Goal: Task Accomplishment & Management: Manage account settings

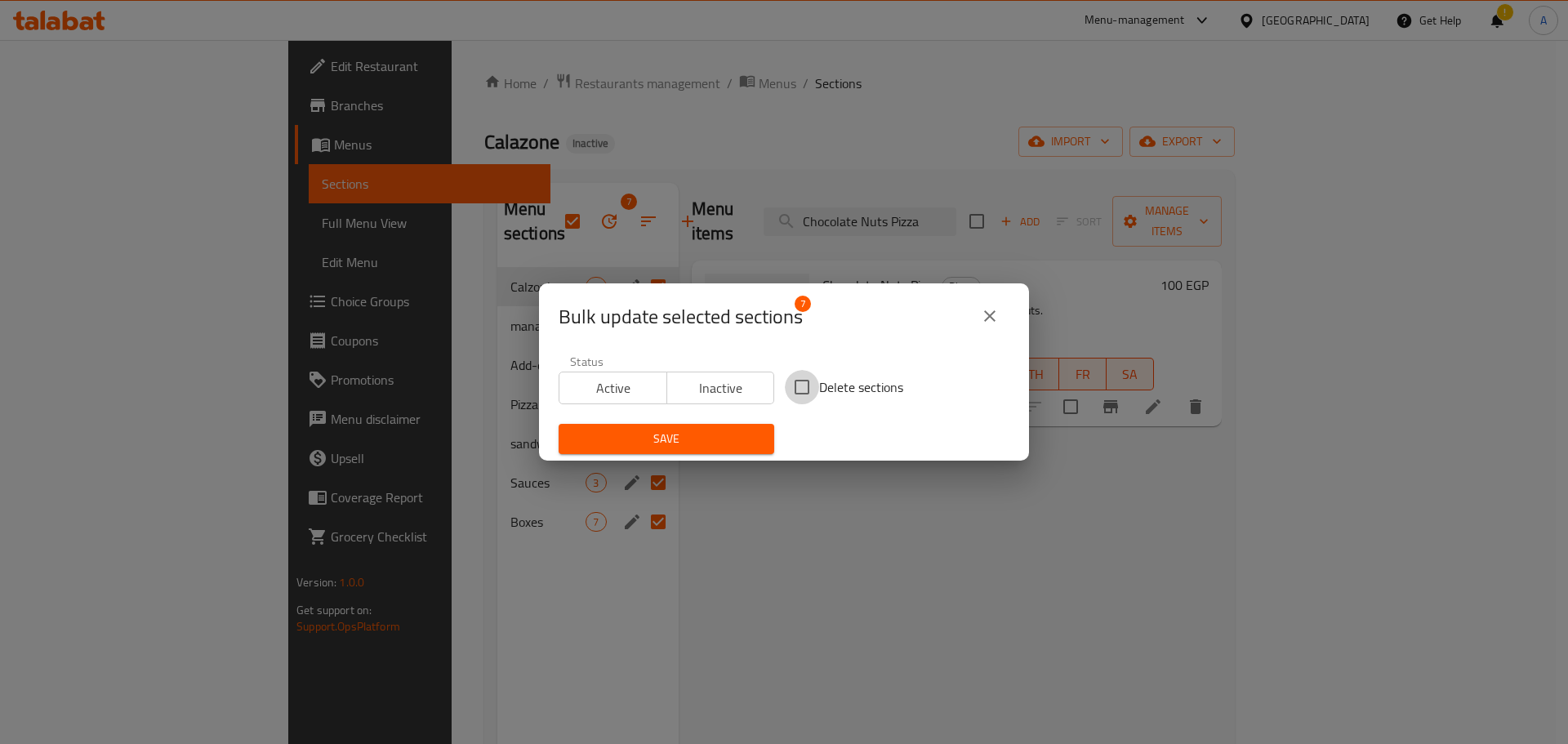
drag, startPoint x: 790, startPoint y: 382, endPoint x: 772, endPoint y: 395, distance: 22.2
click at [792, 384] on input "Delete sections" at bounding box center [802, 387] width 35 height 35
checkbox input "true"
click at [714, 432] on span "Save" at bounding box center [666, 438] width 190 height 20
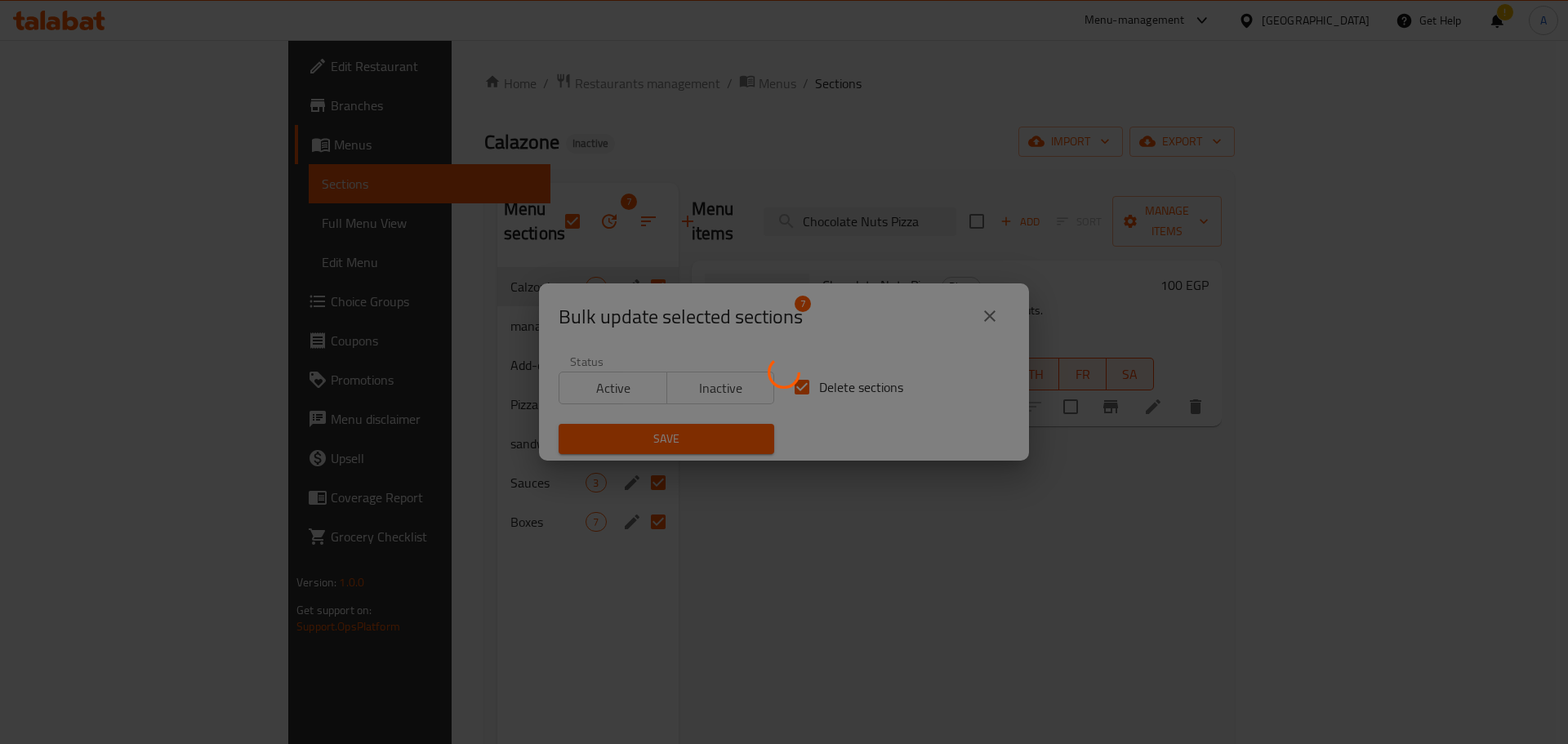
checkbox input "false"
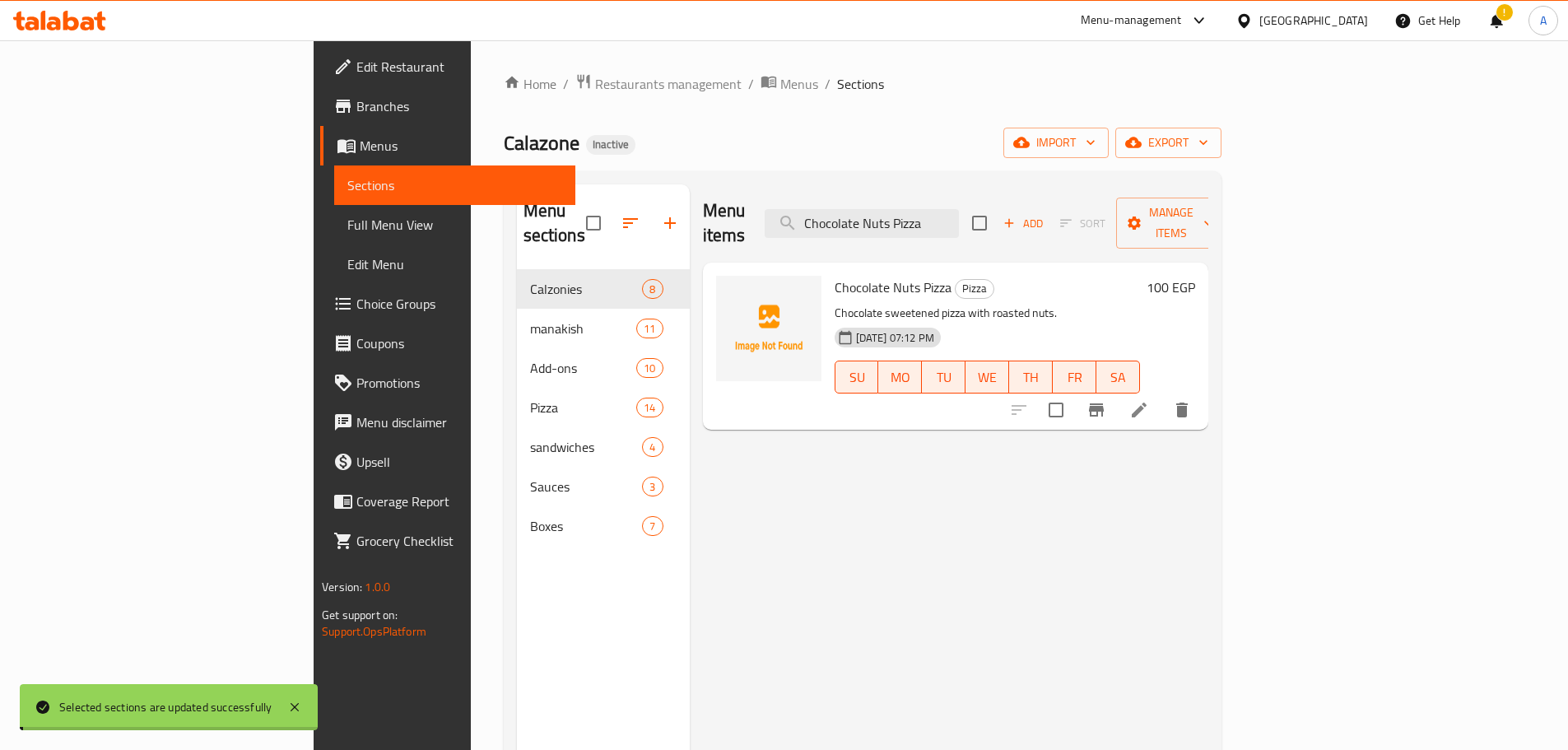
click at [1096, 142] on span "import" at bounding box center [1055, 142] width 79 height 21
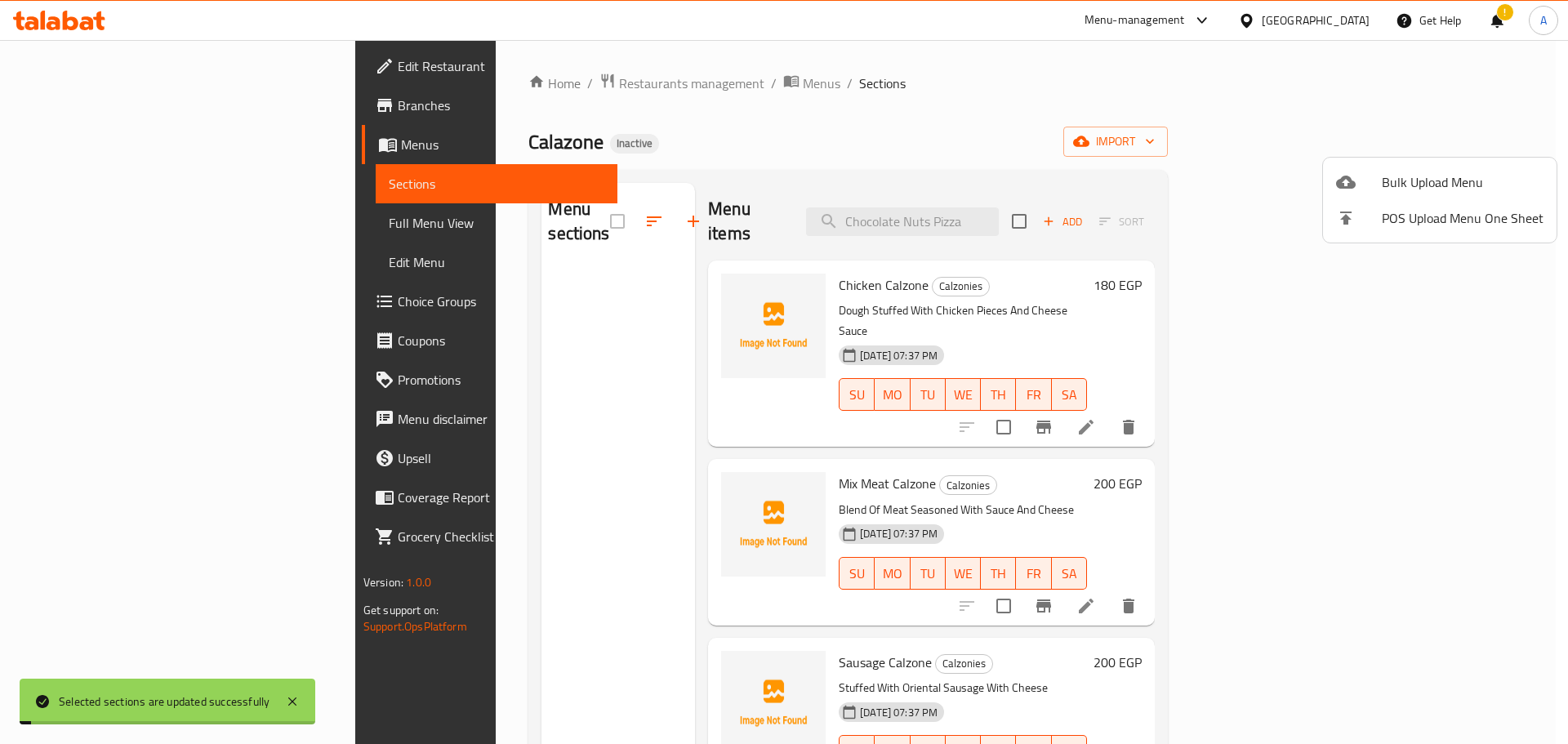
click at [1439, 172] on span "Bulk Upload Menu" at bounding box center [1462, 182] width 161 height 19
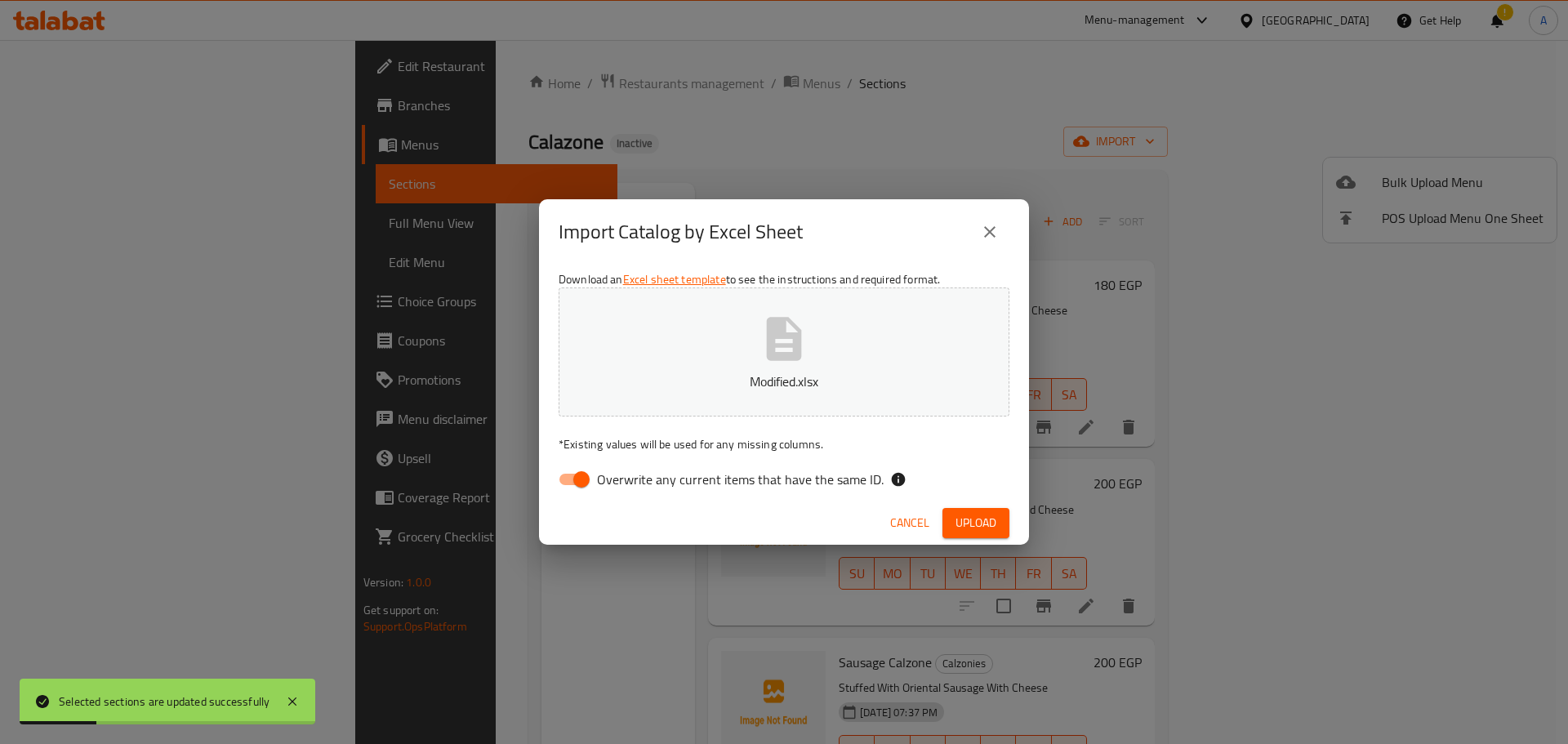
click at [837, 462] on div "Download an Excel sheet template to see the instructions and required format. M…" at bounding box center [783, 383] width 490 height 236
click at [839, 484] on span "Overwrite any current items that have the same ID." at bounding box center [741, 479] width 287 height 19
click at [628, 484] on input "Overwrite any current items that have the same ID." at bounding box center [581, 479] width 93 height 31
checkbox input "false"
click at [1003, 532] on button "Upload" at bounding box center [976, 523] width 67 height 30
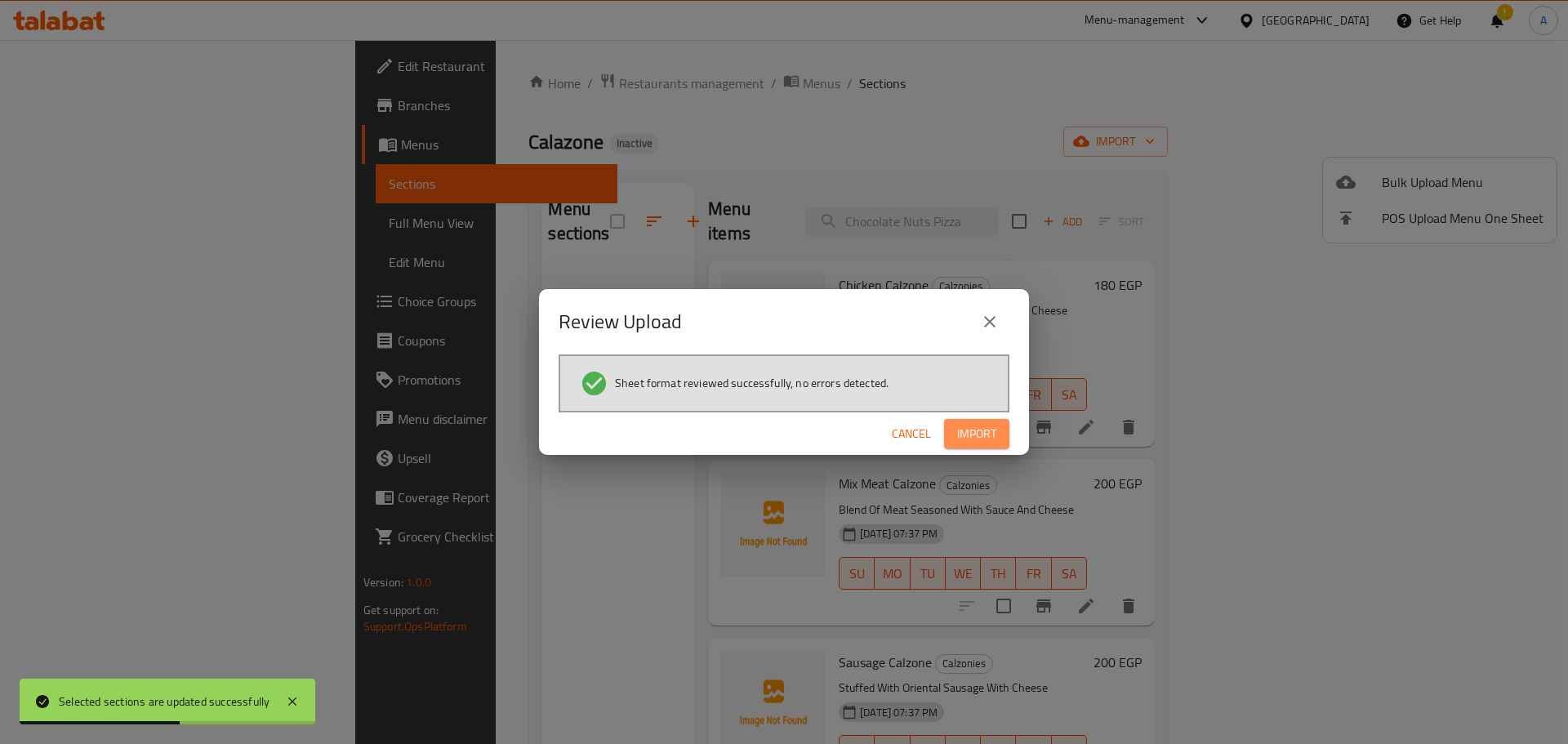
click at [993, 431] on span "Import" at bounding box center [976, 433] width 39 height 20
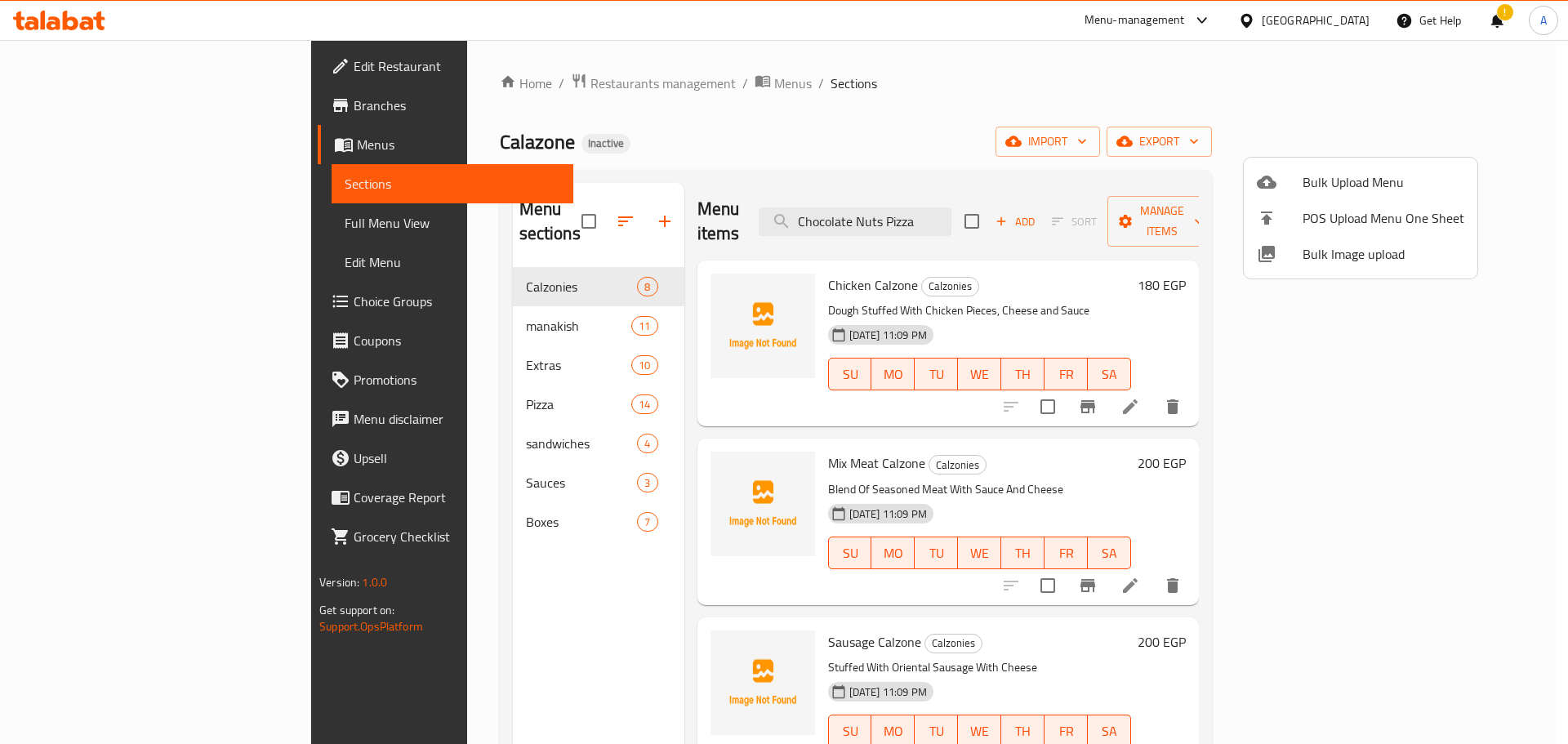
click at [926, 203] on div at bounding box center [784, 372] width 1568 height 744
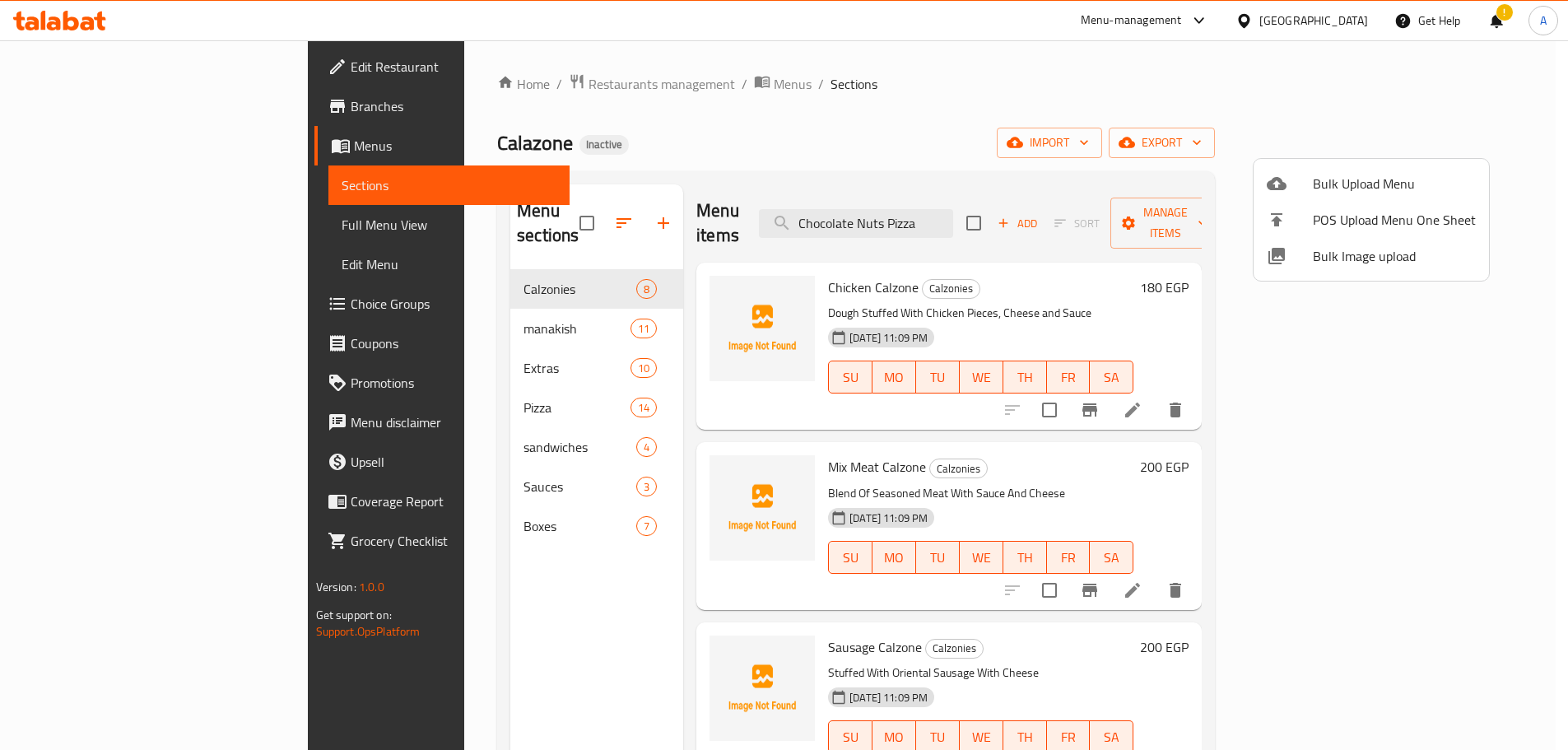
click at [933, 209] on input "Chocolate Nuts Pizza" at bounding box center [856, 223] width 195 height 29
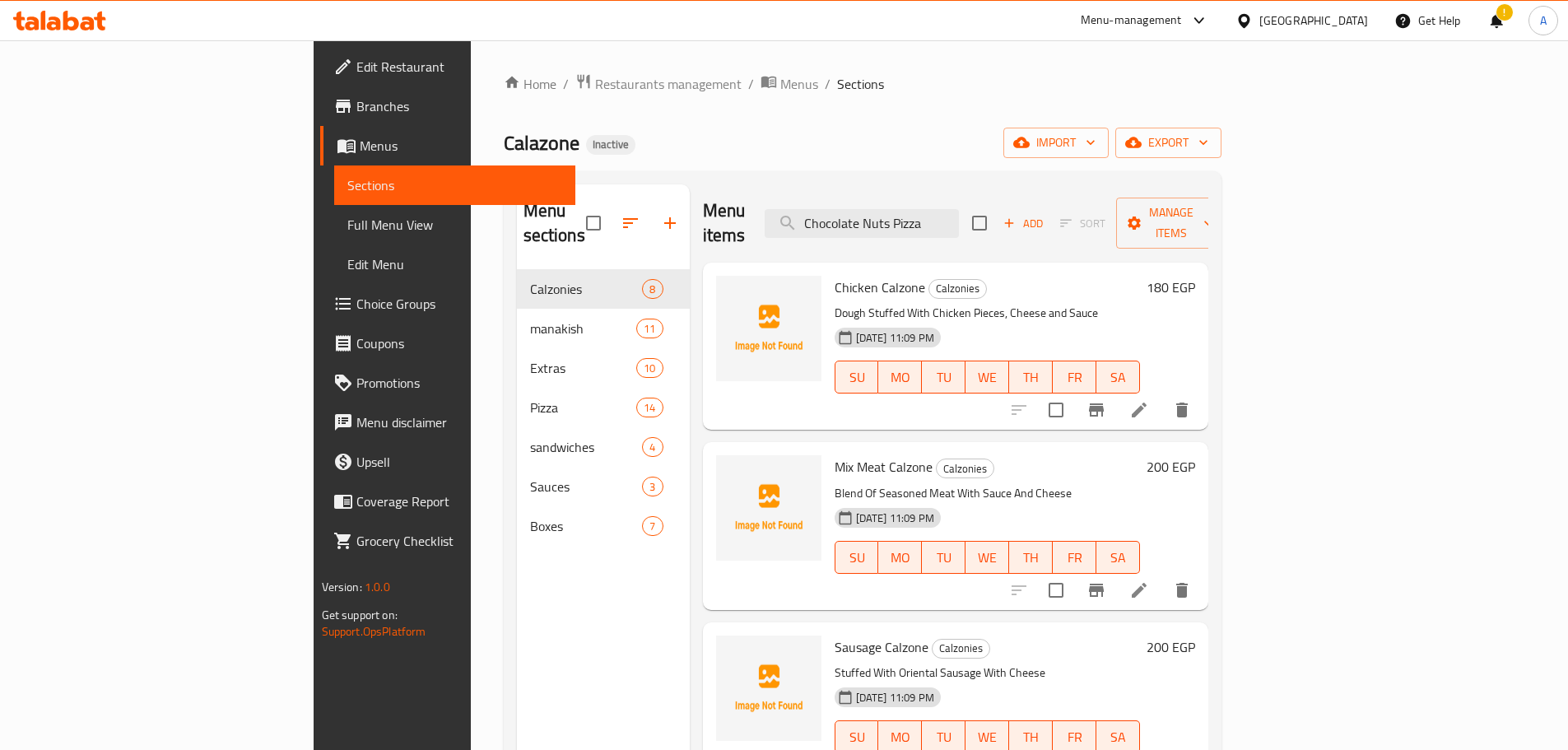
click at [933, 209] on input "Chocolate Nuts Pizza" at bounding box center [862, 223] width 195 height 29
paste input "Seosened"
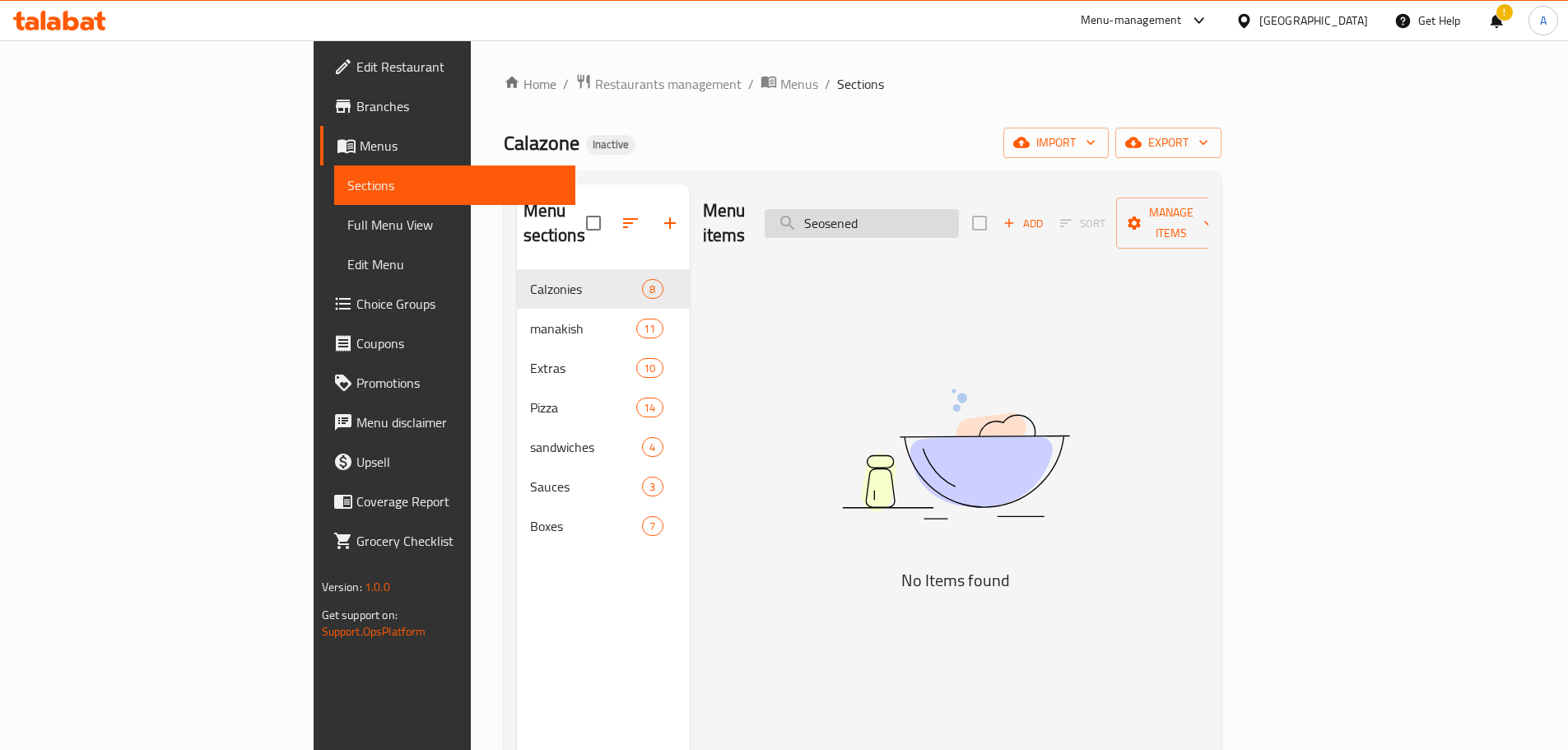
click at [959, 215] on input "Seosened" at bounding box center [862, 223] width 195 height 29
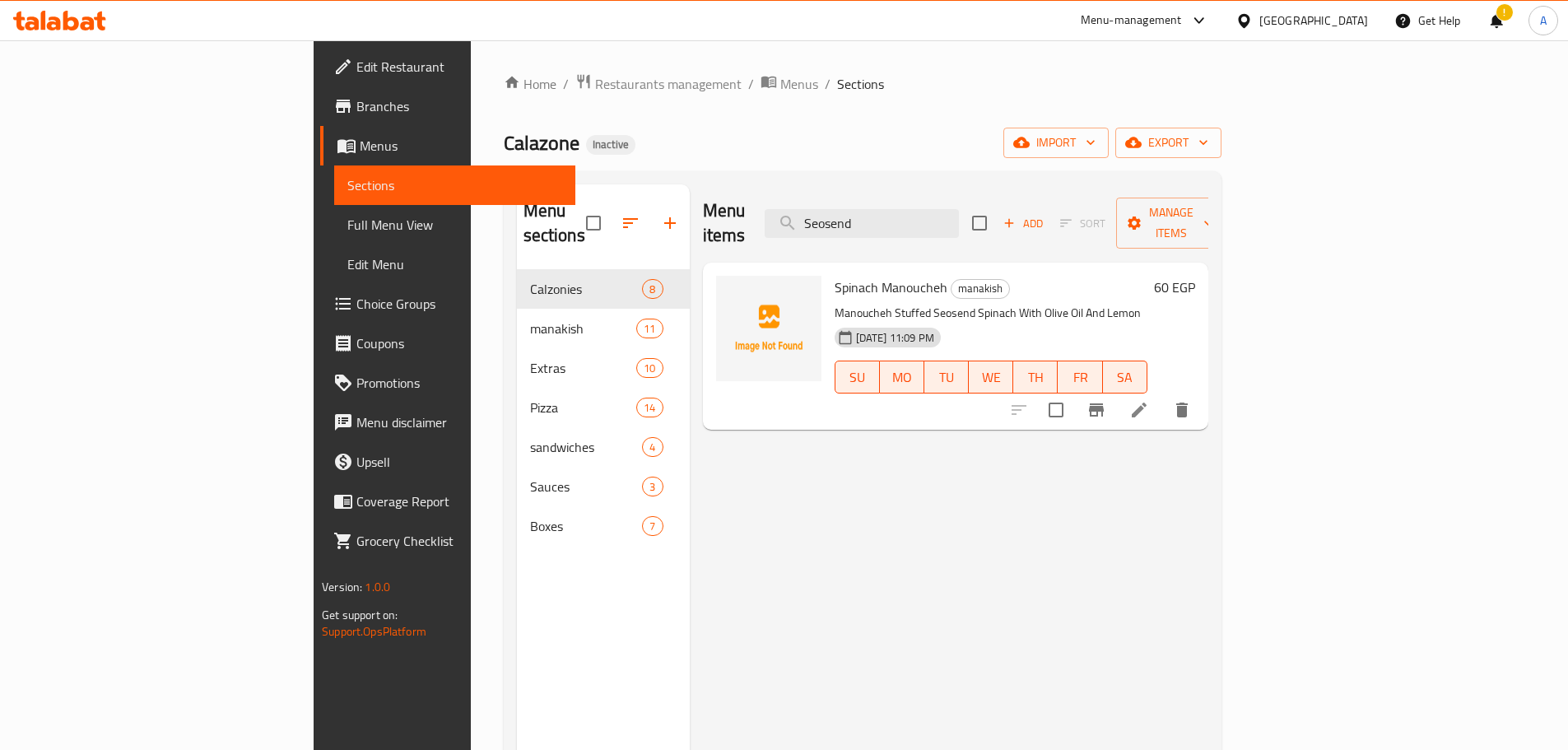
type input "Seosend"
click at [1149, 400] on icon at bounding box center [1139, 410] width 20 height 20
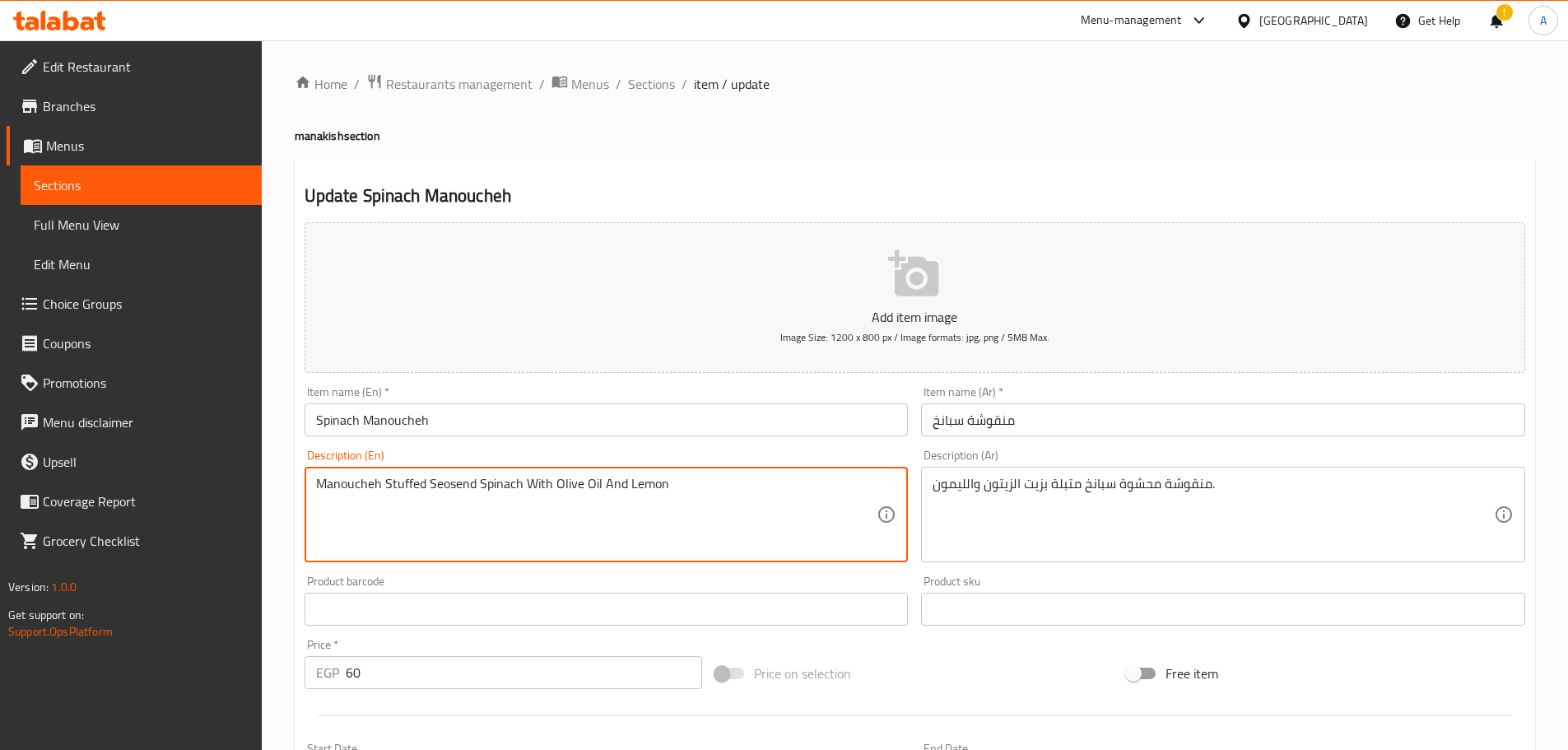
click at [468, 485] on textarea "Manoucheh Stuffed Seosend Spinach With Olive Oil And Lemon" at bounding box center [596, 515] width 562 height 79
click at [488, 427] on input "Spinach Manoucheh" at bounding box center [606, 420] width 605 height 33
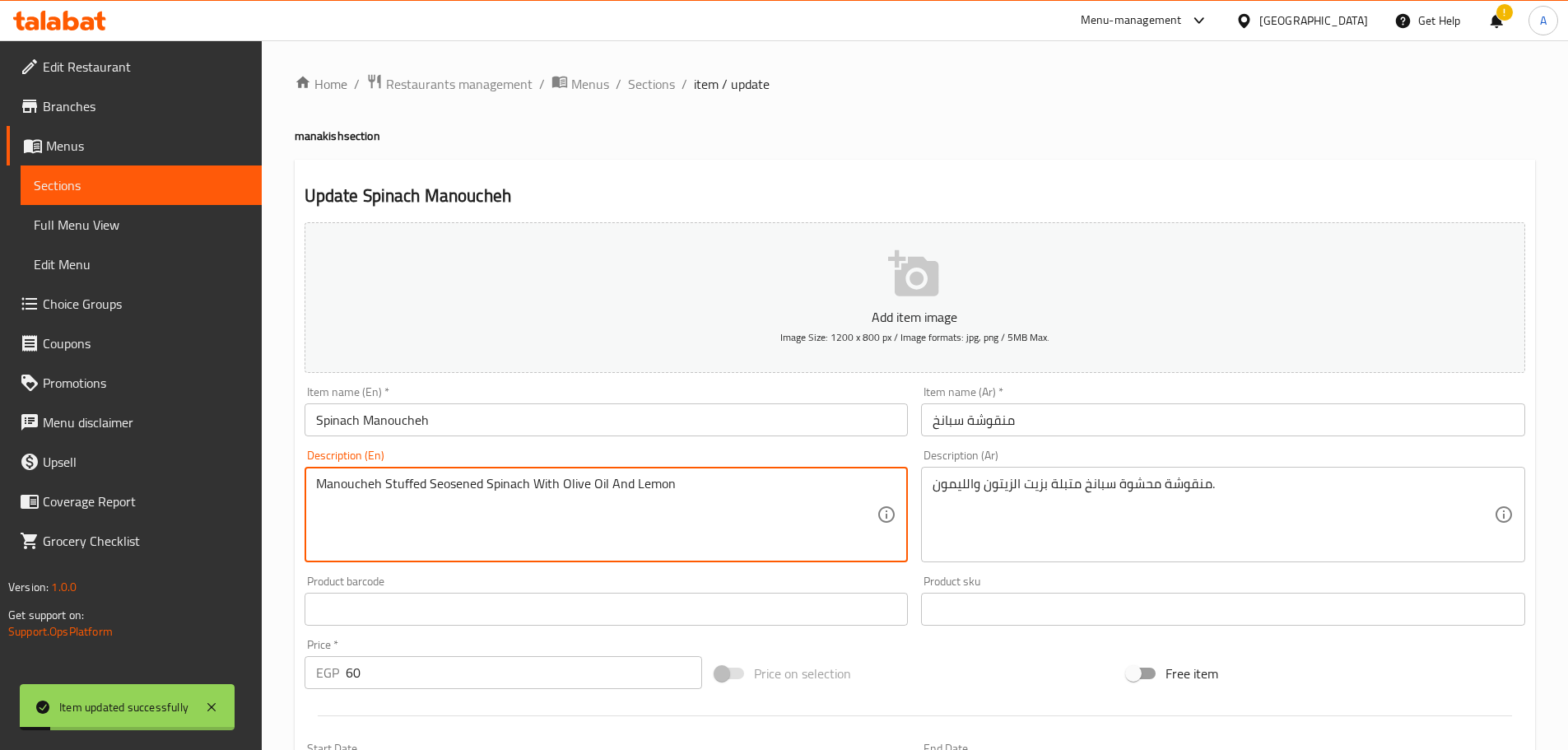
click at [445, 488] on textarea "Manoucheh Stuffed Seosened Spinach With Olive Oil And Lemon" at bounding box center [596, 515] width 562 height 79
paste textarea "asoned"
type textarea "Manoucheh Stuffed Seasoned Spinach With Olive Oil And Lemon"
click at [562, 419] on input "Spinach Manoucheh" at bounding box center [606, 420] width 605 height 33
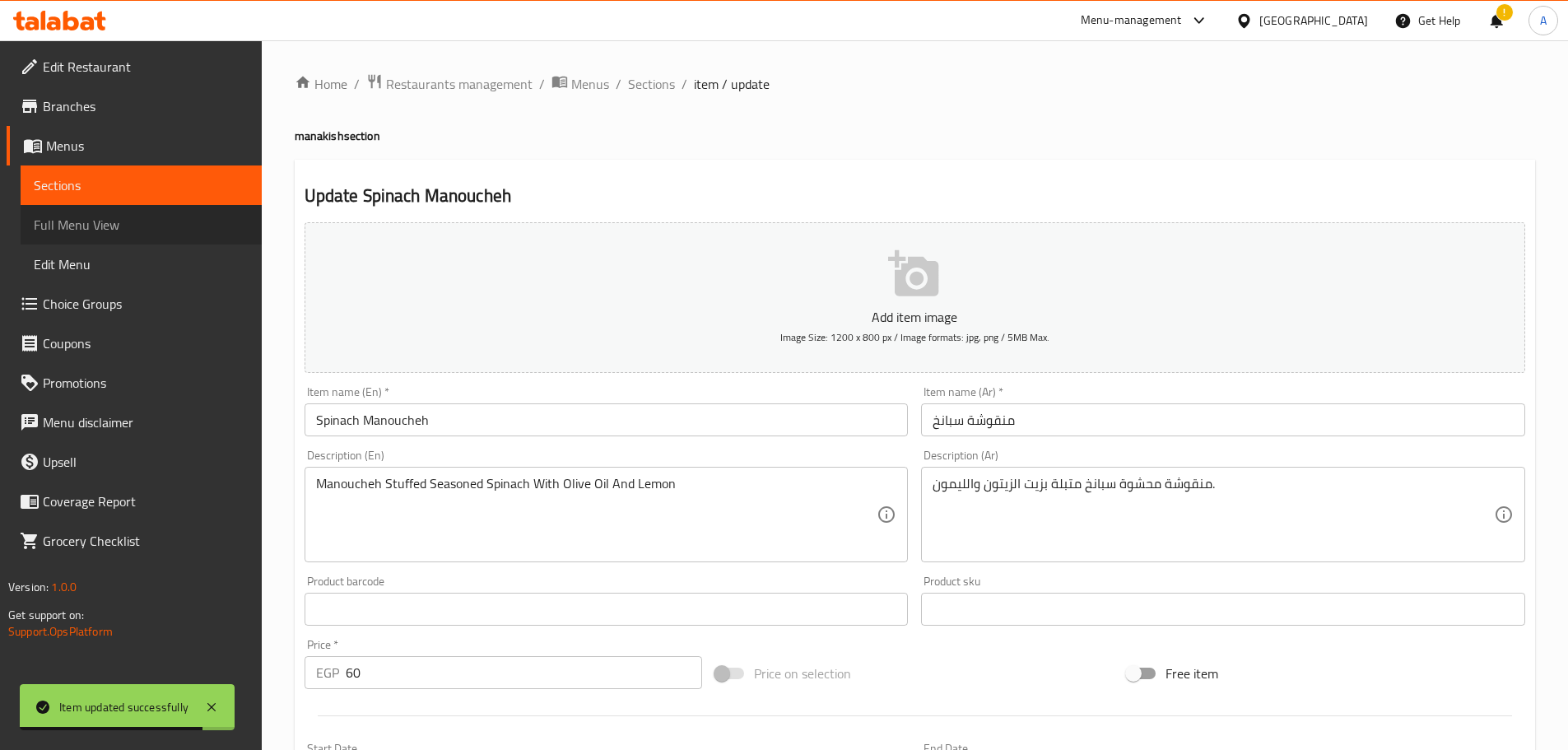
click at [125, 227] on span "Full Menu View" at bounding box center [141, 225] width 215 height 20
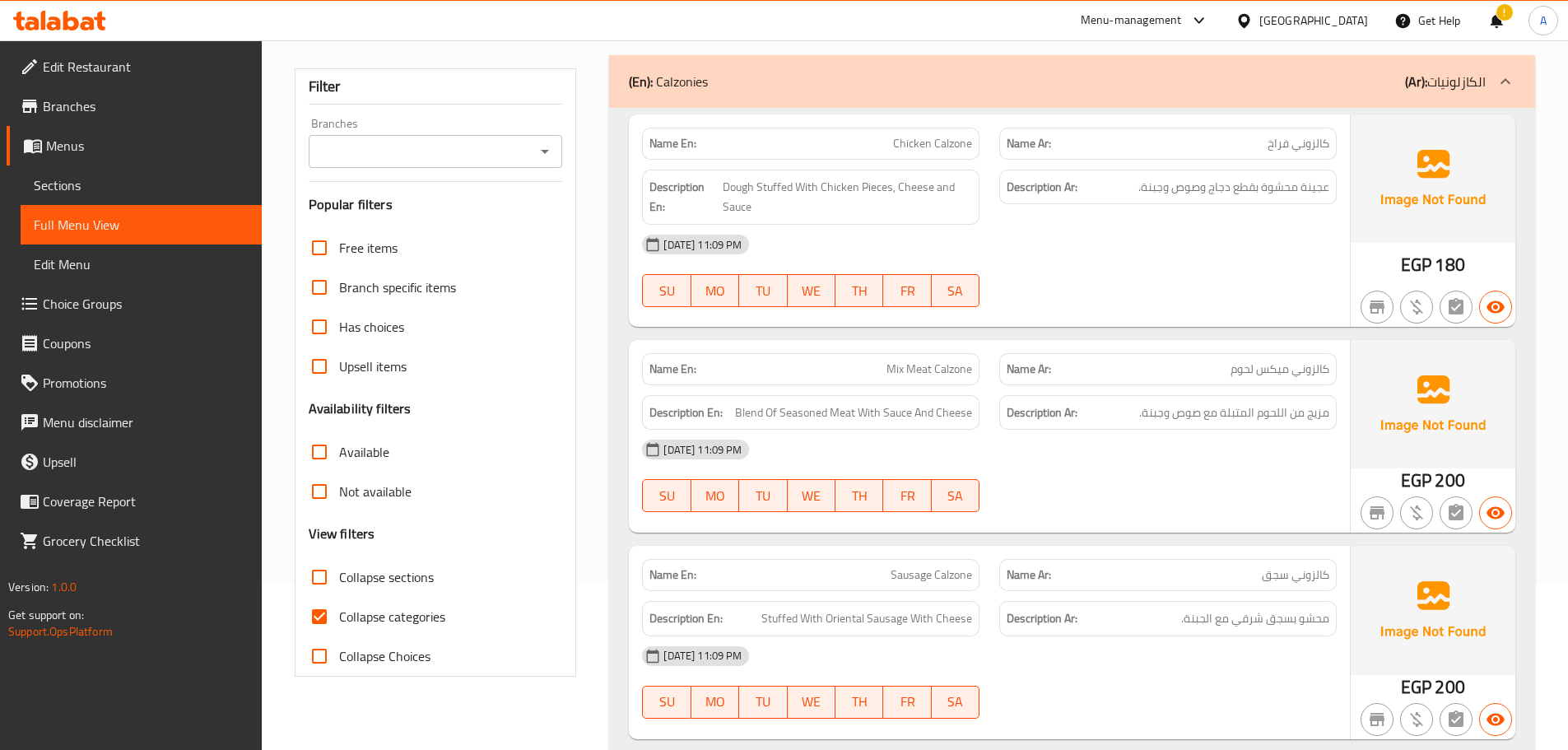
scroll to position [164, 0]
click at [322, 574] on input "Collapse sections" at bounding box center [319, 579] width 39 height 39
checkbox input "true"
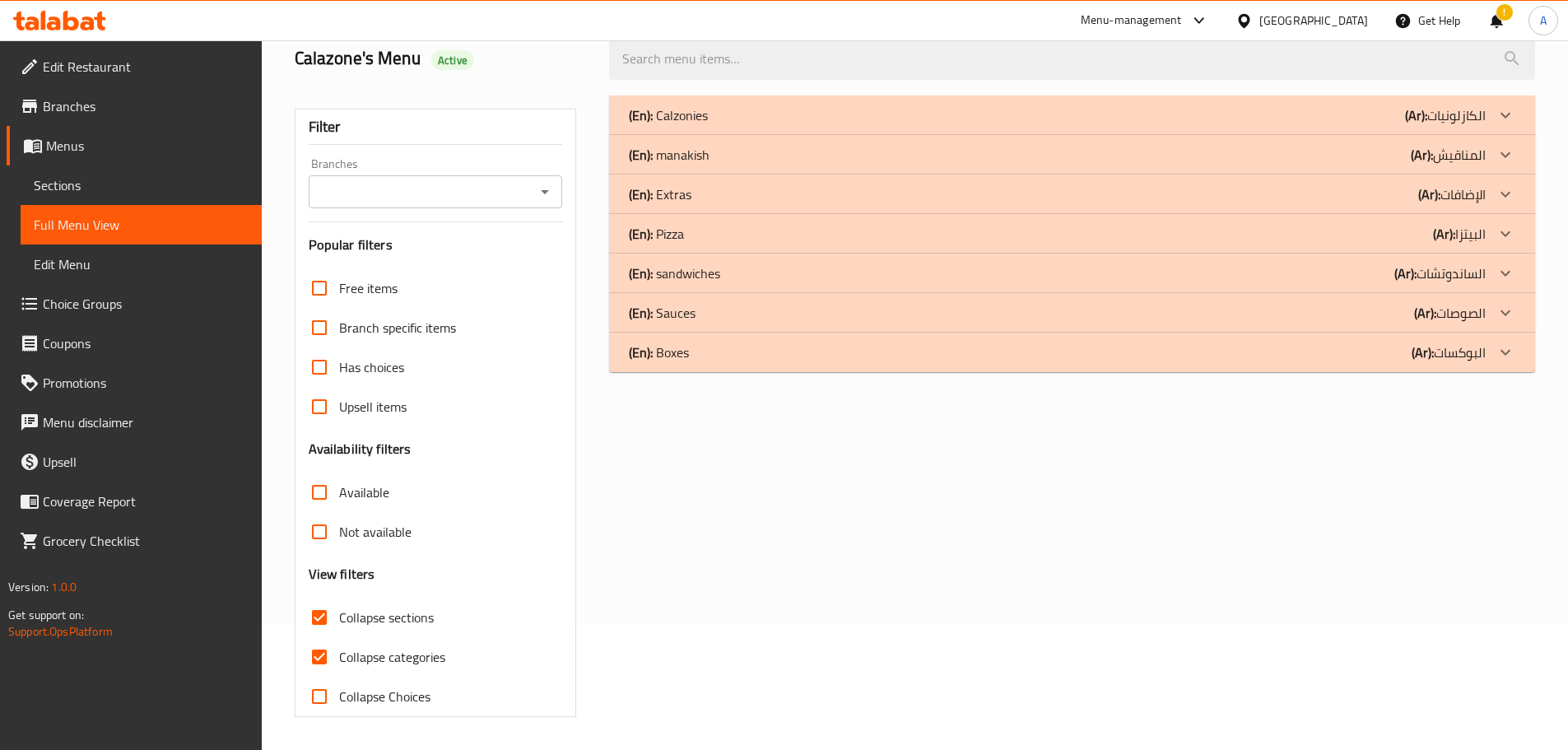
scroll to position [126, 0]
click at [688, 234] on div "(En): Pizza (Ar): البيتزا" at bounding box center [1056, 234] width 856 height 20
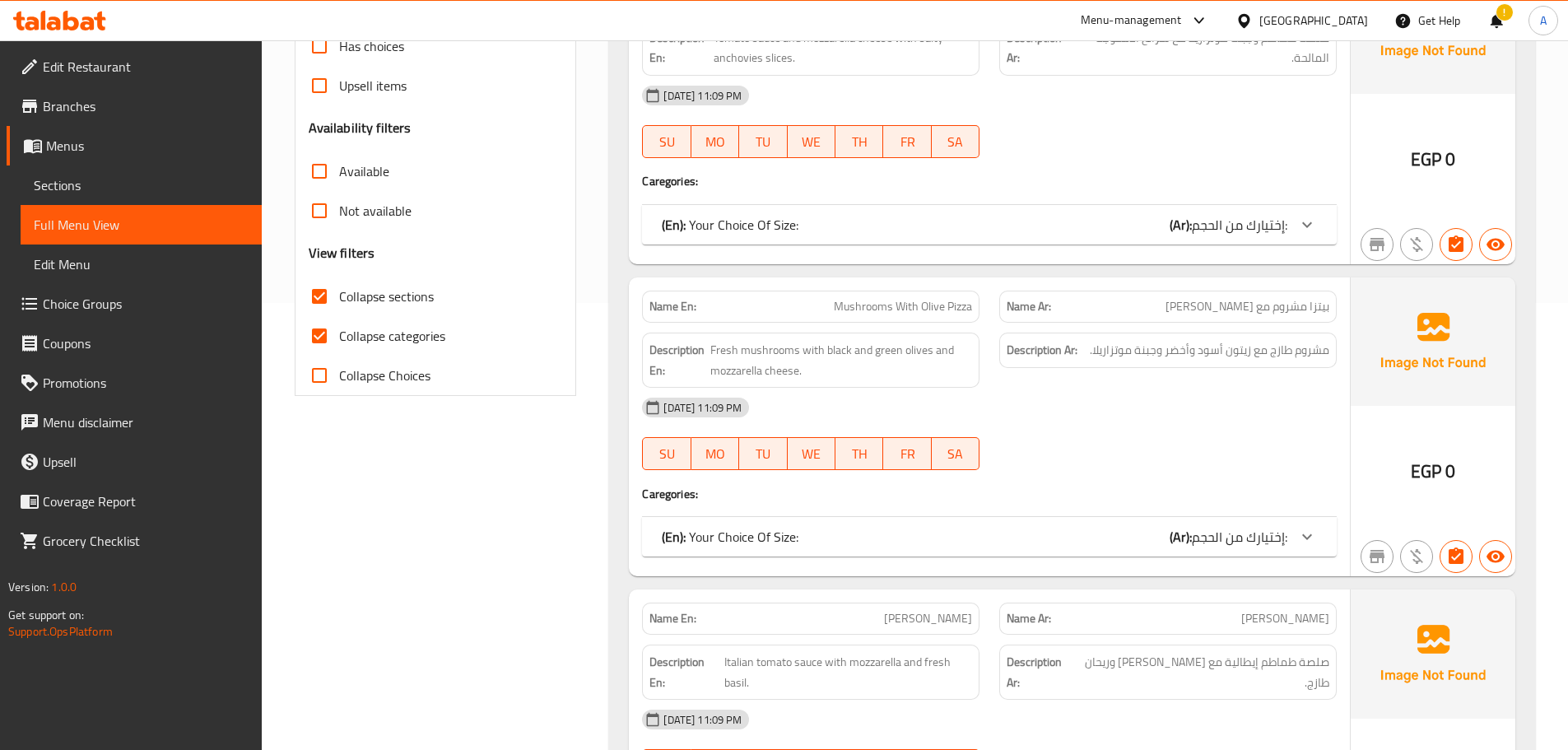
scroll to position [455, 0]
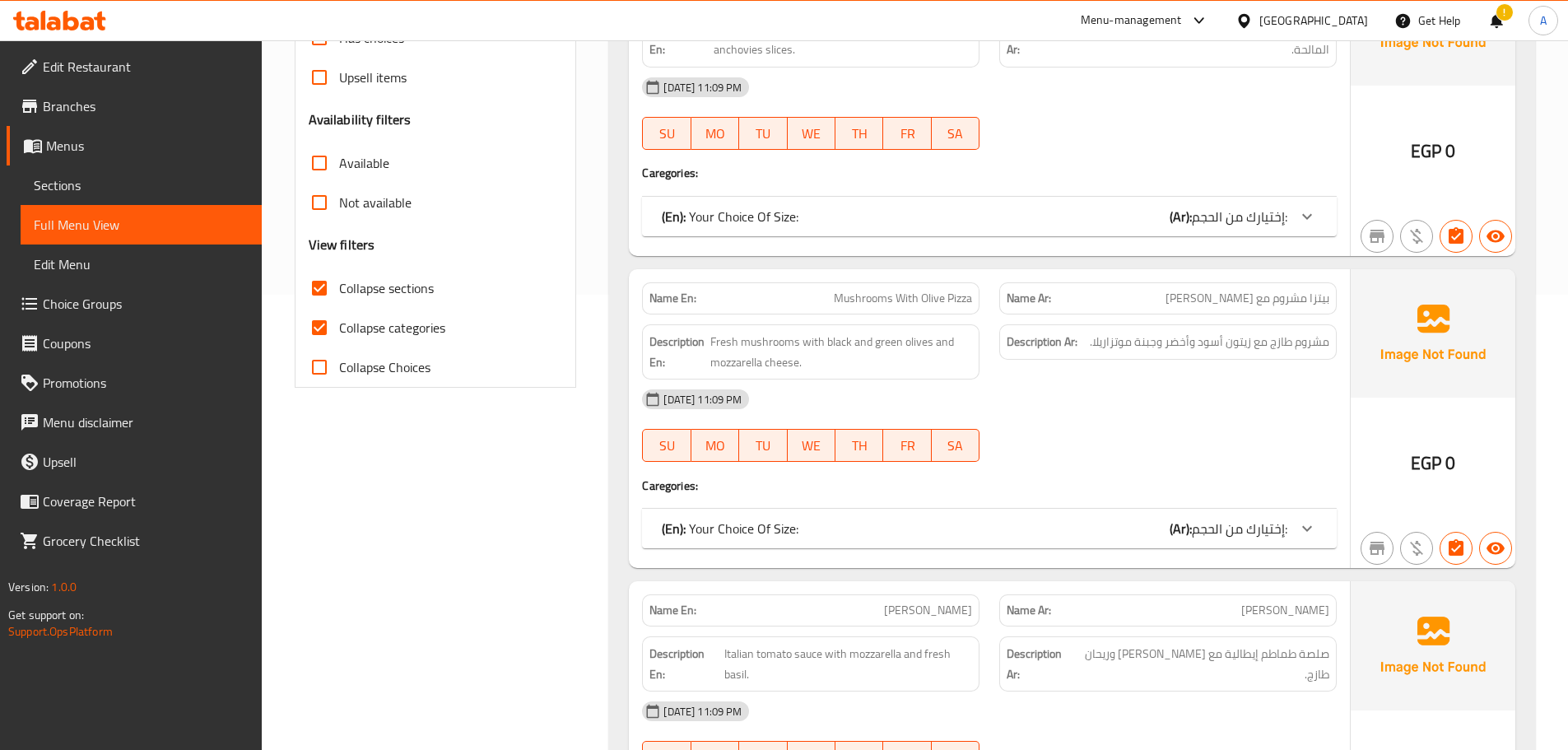
click at [336, 324] on input "Collapse categories" at bounding box center [319, 328] width 39 height 39
checkbox input "false"
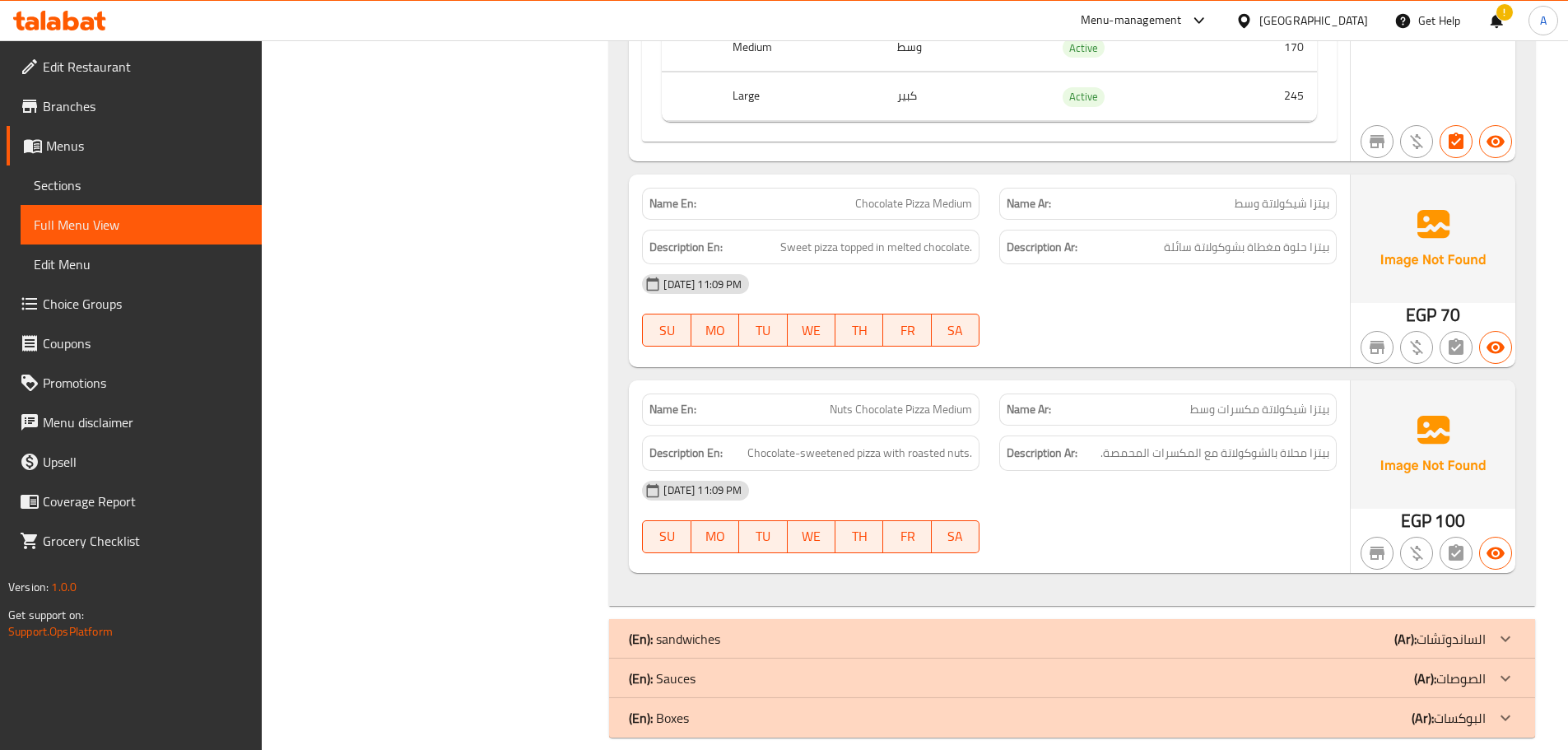
scroll to position [6703, 0]
click at [1180, 177] on div "Name Ar: [PERSON_NAME] وسط" at bounding box center [1168, 203] width 357 height 52
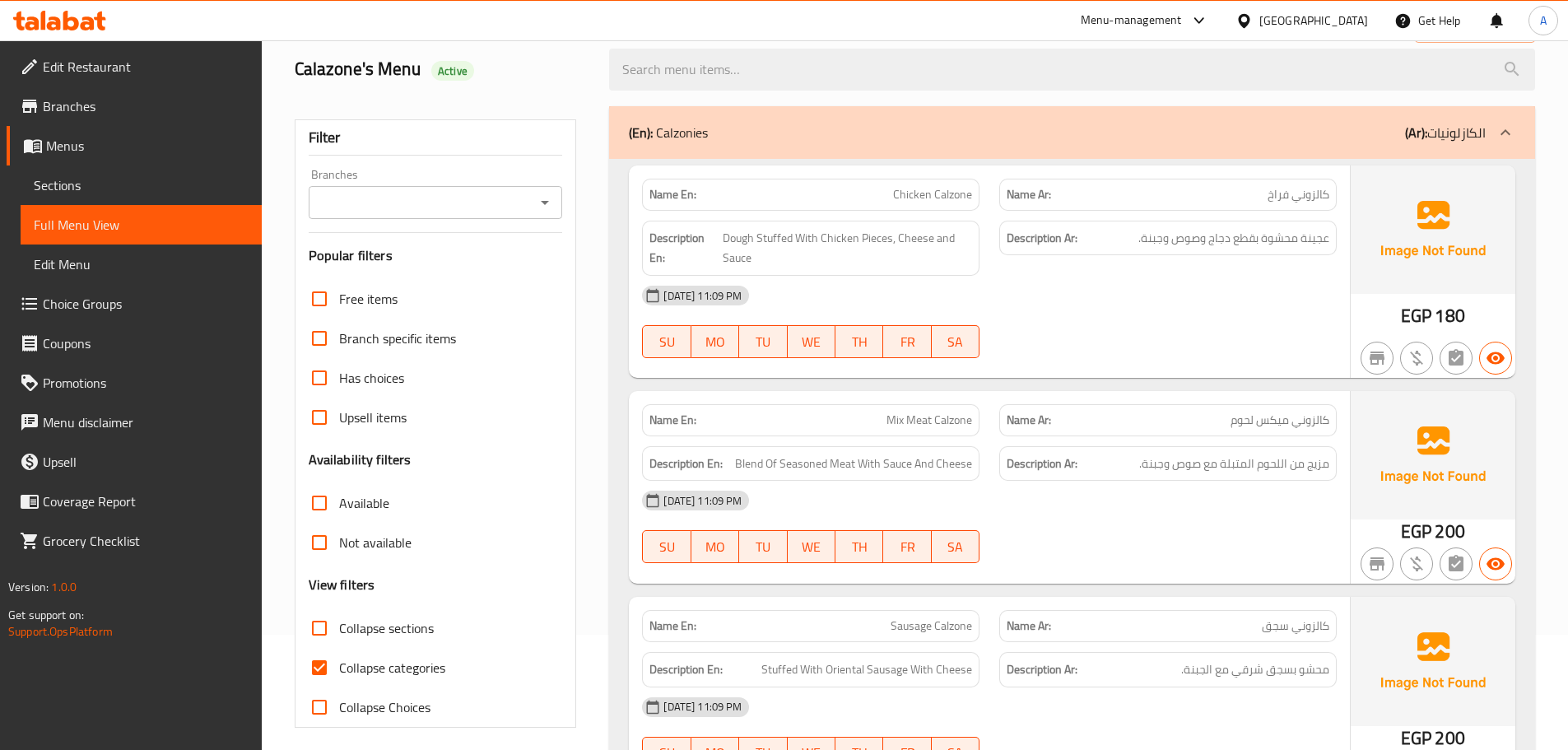
scroll to position [247, 0]
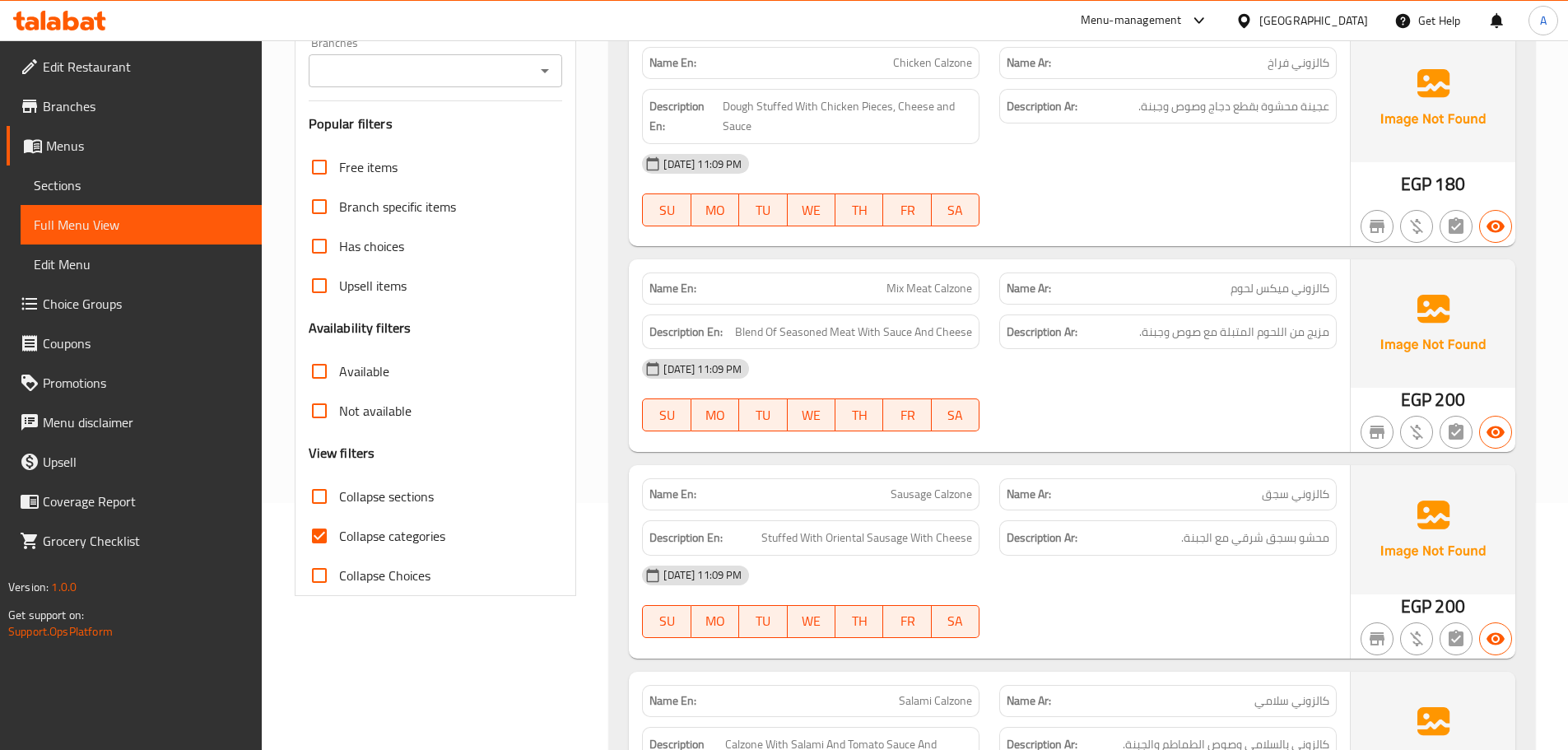
click at [328, 546] on input "Collapse categories" at bounding box center [319, 536] width 39 height 39
checkbox input "false"
click at [1130, 174] on div "[DATE] 11:09 PM" at bounding box center [989, 163] width 714 height 39
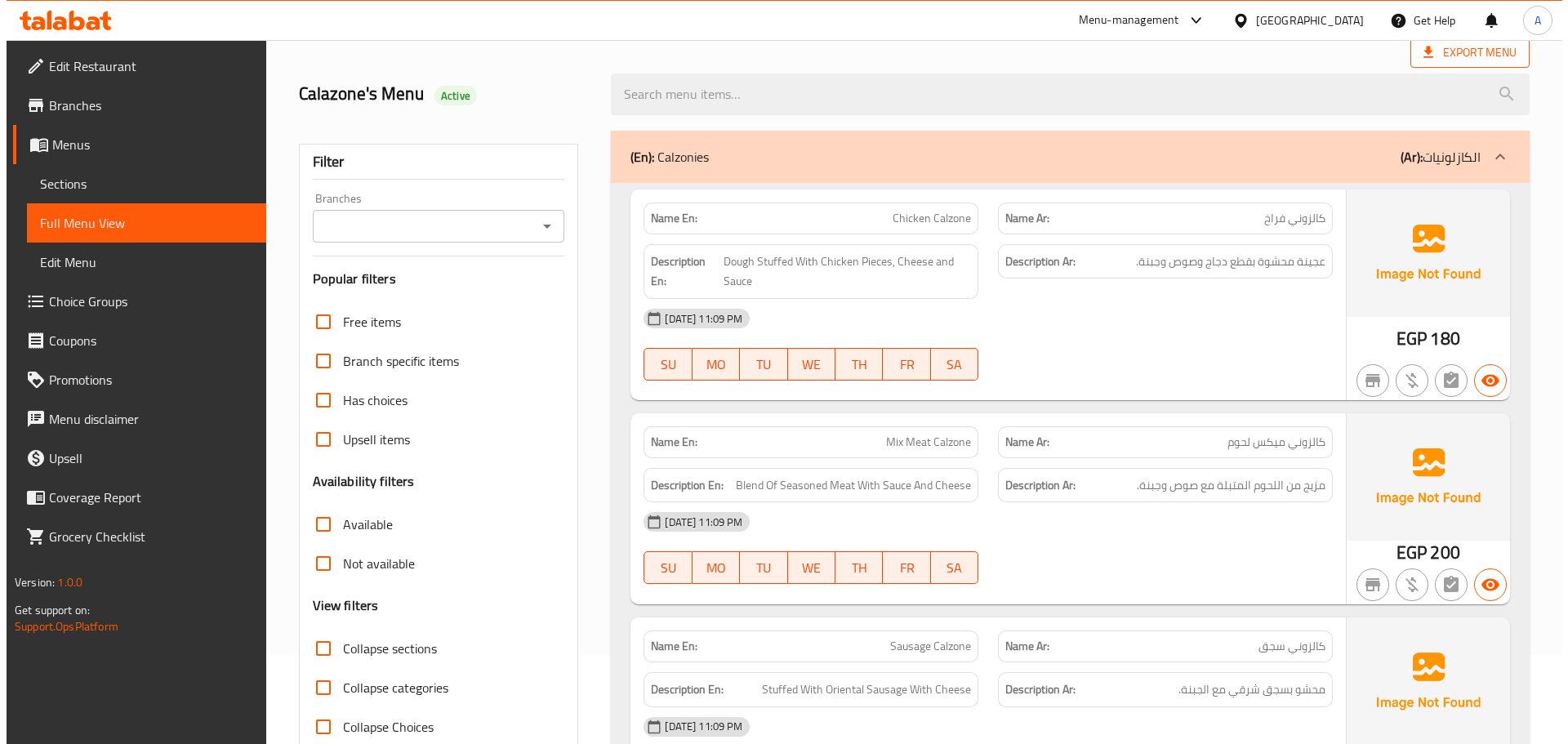
scroll to position [0, 0]
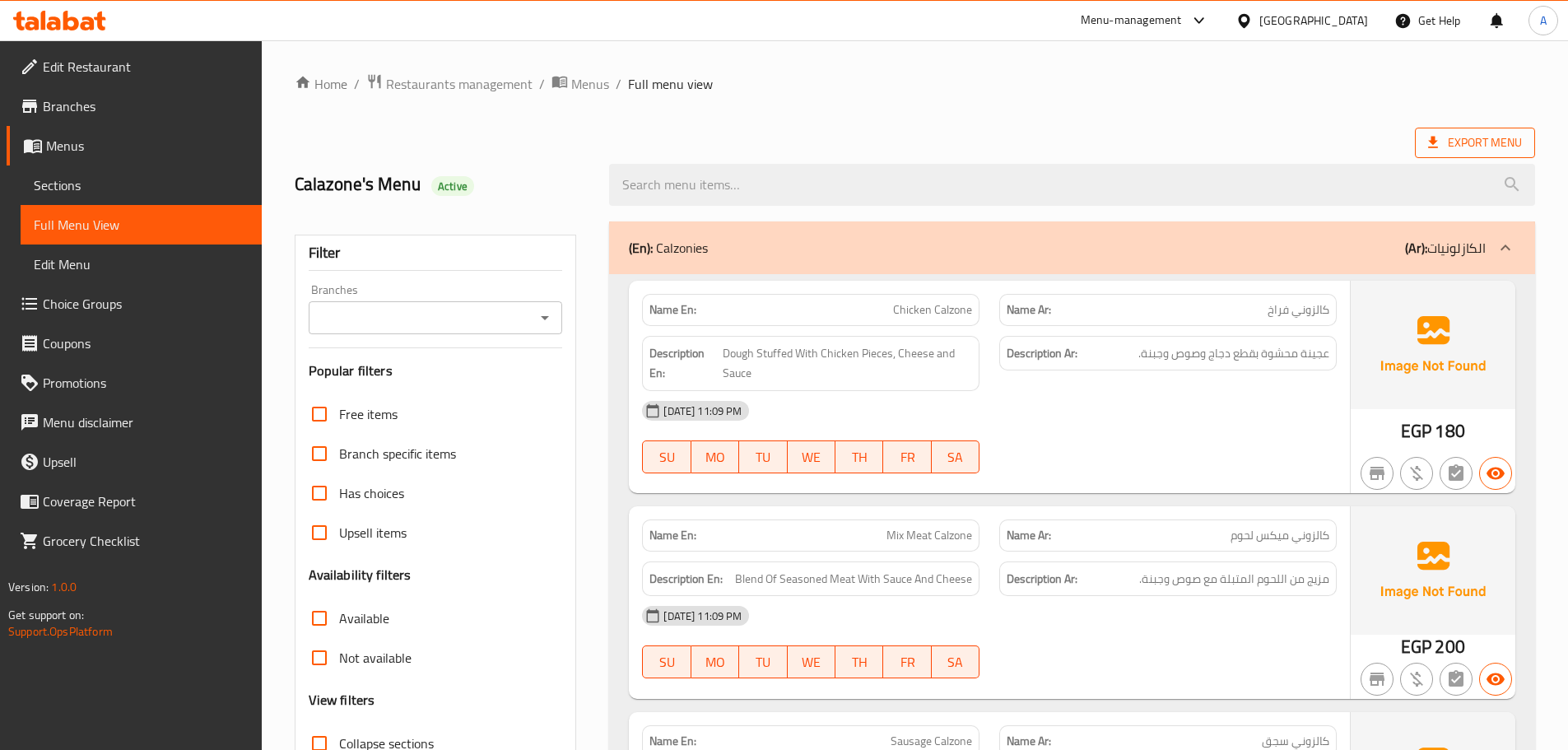
click at [1432, 136] on icon at bounding box center [1432, 142] width 16 height 16
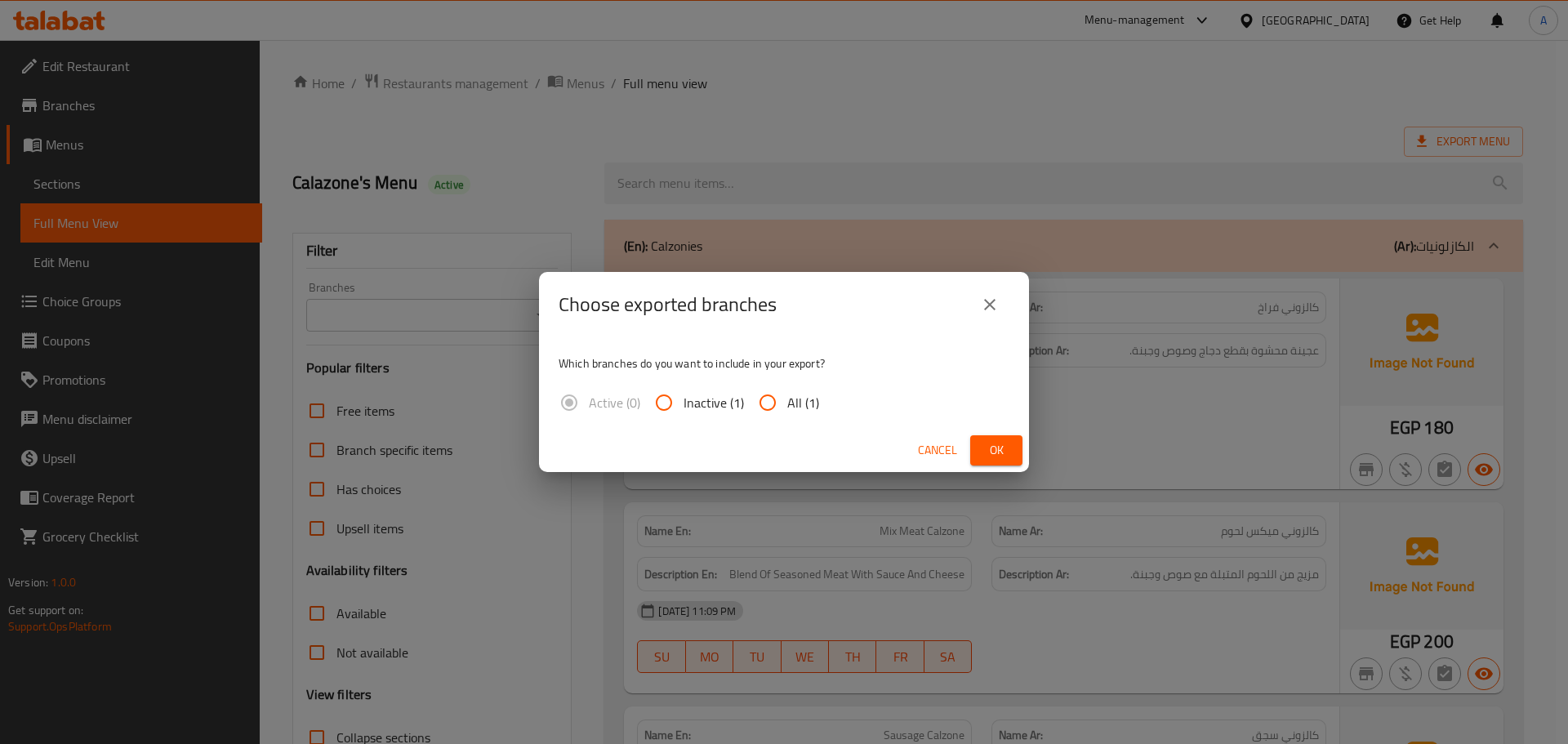
click at [788, 382] on div "Which branches do you want to include in your export? Active (0) Inactive (1) A…" at bounding box center [783, 383] width 490 height 91
click at [797, 396] on span "All (1)" at bounding box center [803, 402] width 32 height 19
click at [788, 396] on input "All (1)" at bounding box center [767, 402] width 39 height 39
radio input "true"
drag, startPoint x: 1021, startPoint y: 442, endPoint x: 1012, endPoint y: 442, distance: 9.0
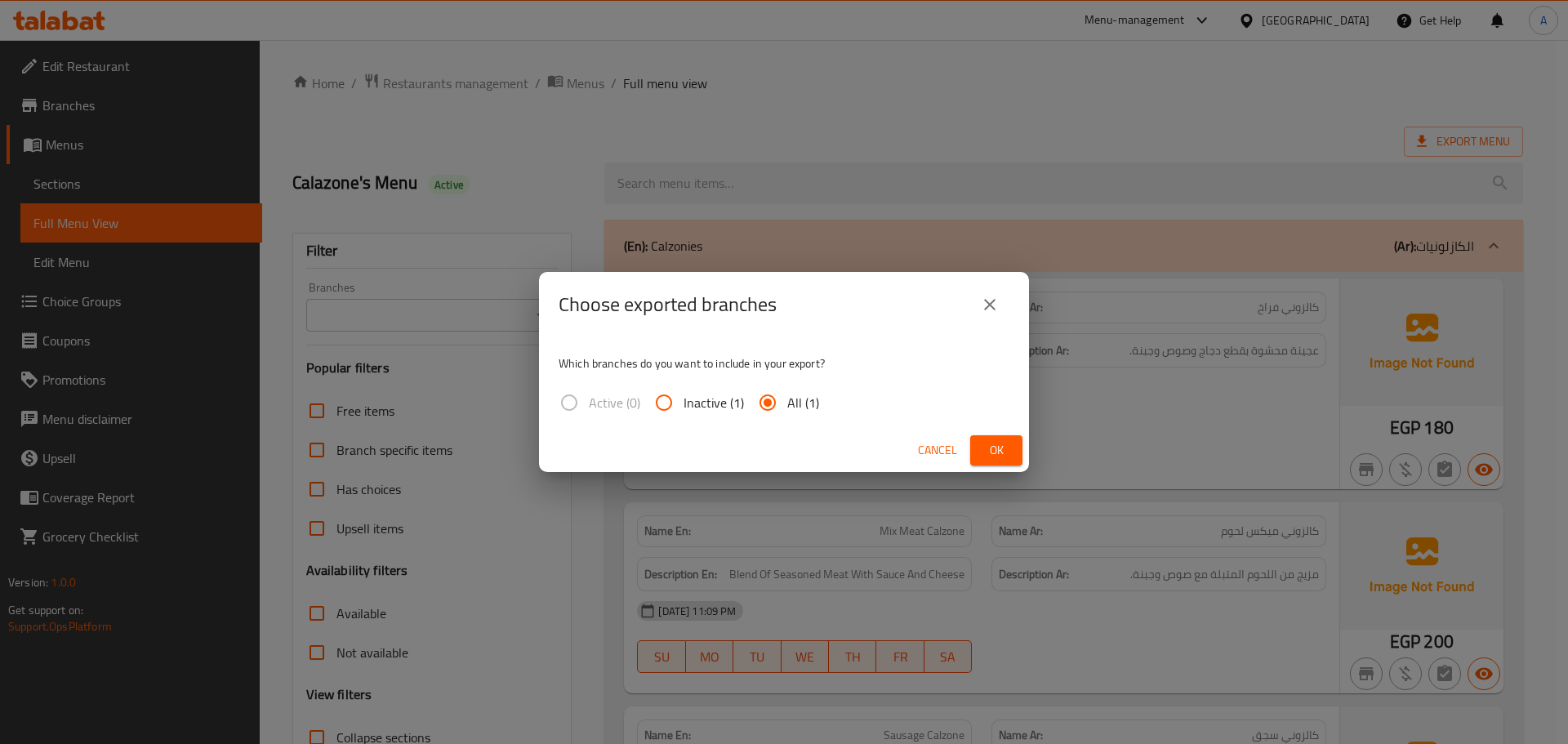
click at [1020, 442] on button "Ok" at bounding box center [996, 450] width 52 height 30
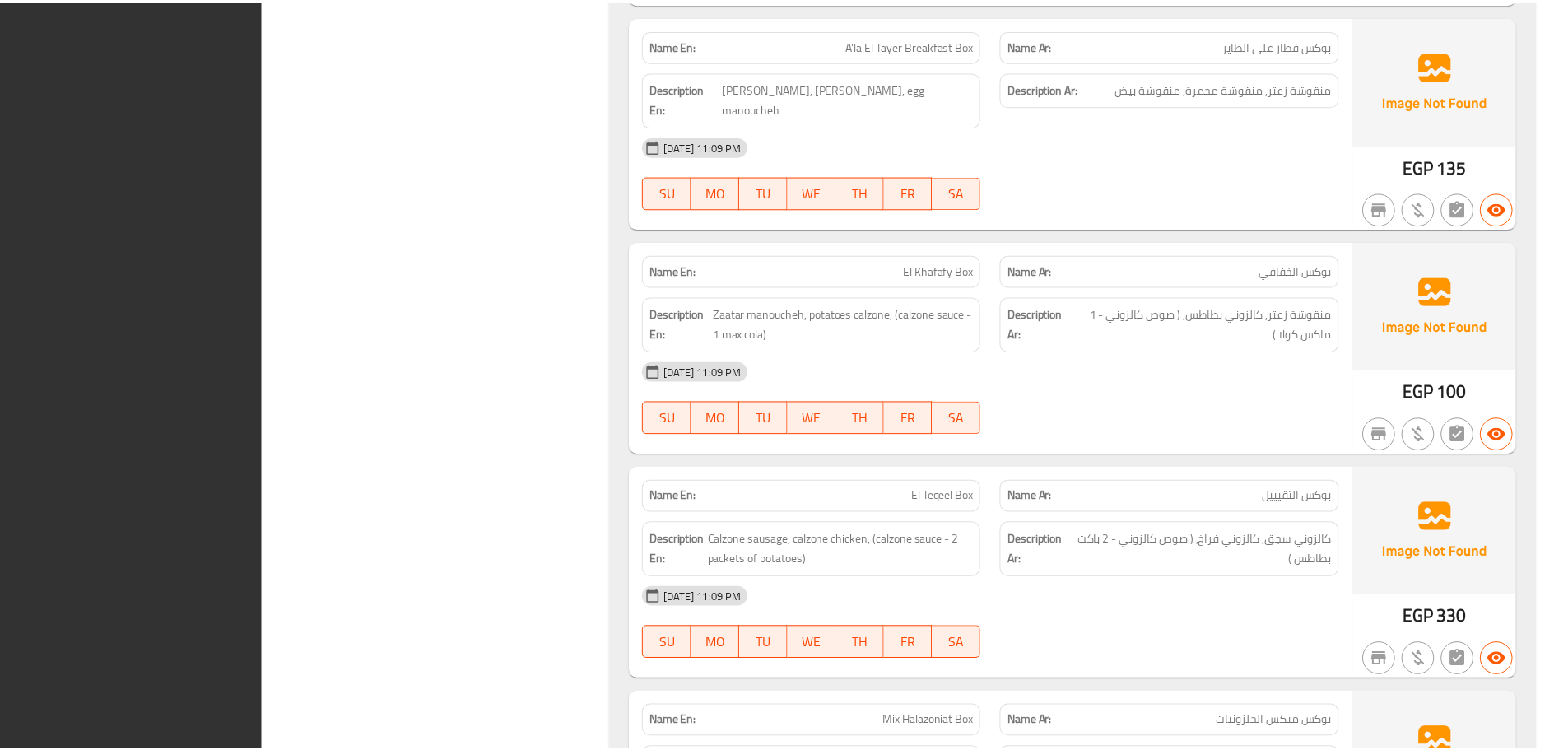
scroll to position [16202, 0]
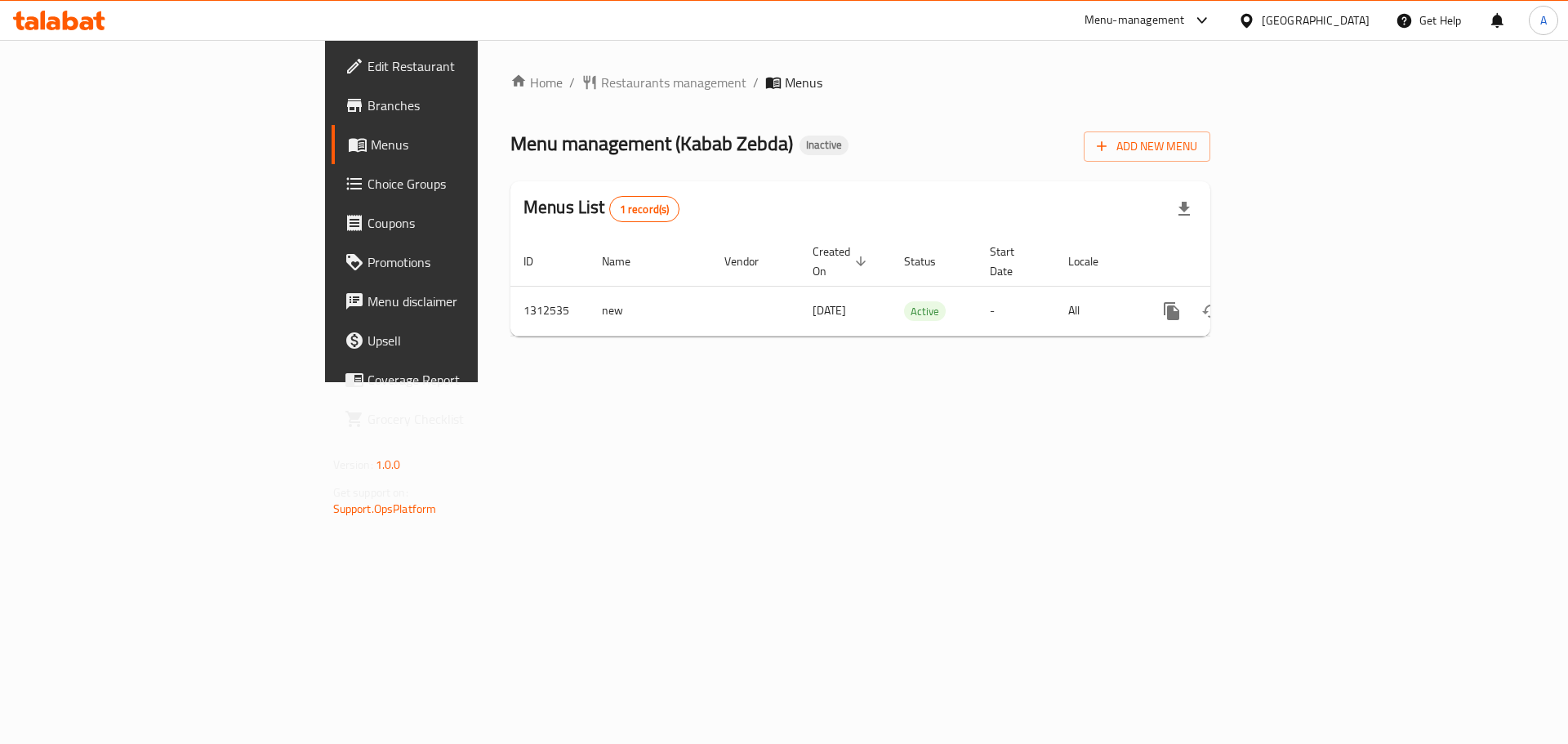
click at [368, 105] on span "Branches" at bounding box center [470, 105] width 206 height 19
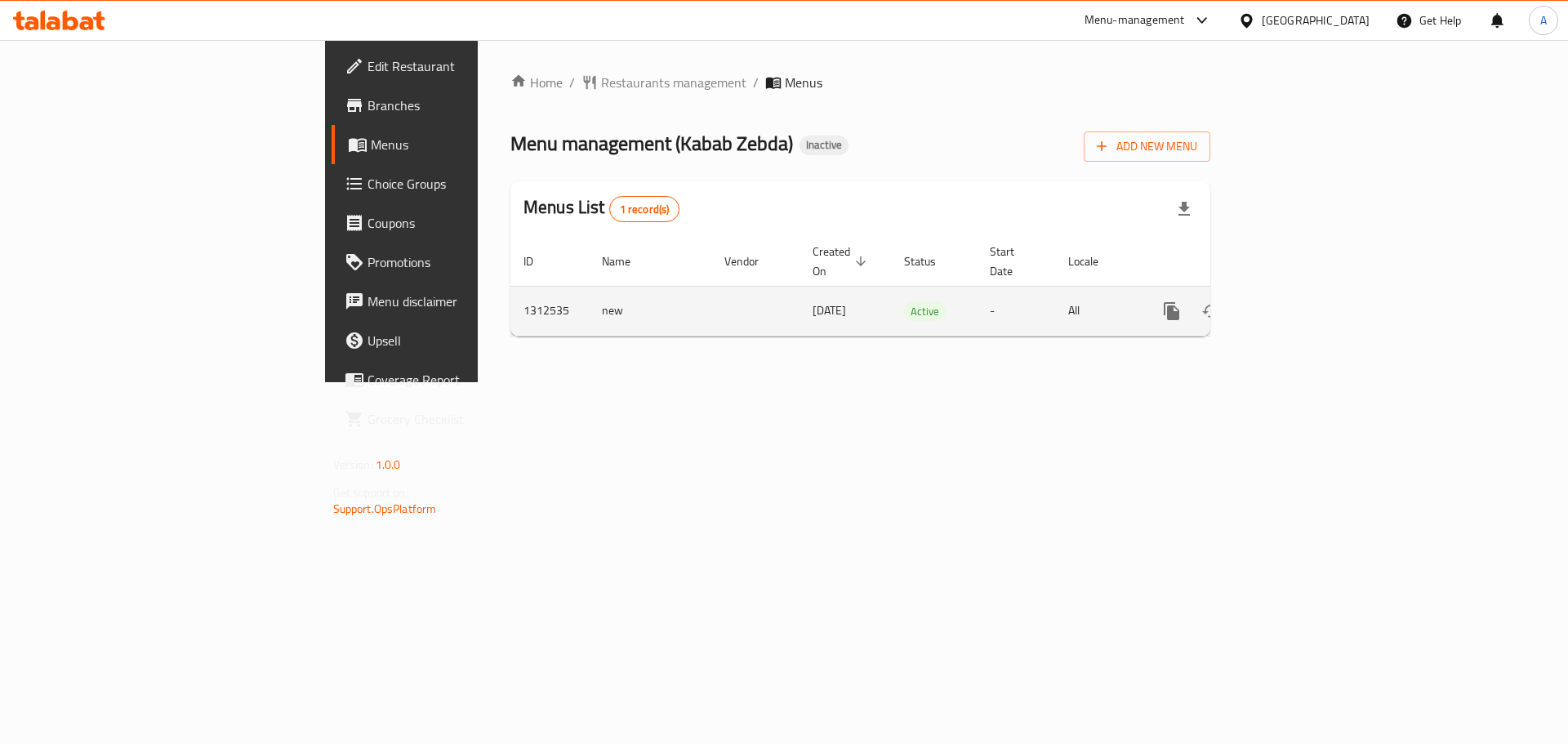
click at [1299, 301] on icon "enhanced table" at bounding box center [1289, 311] width 19 height 19
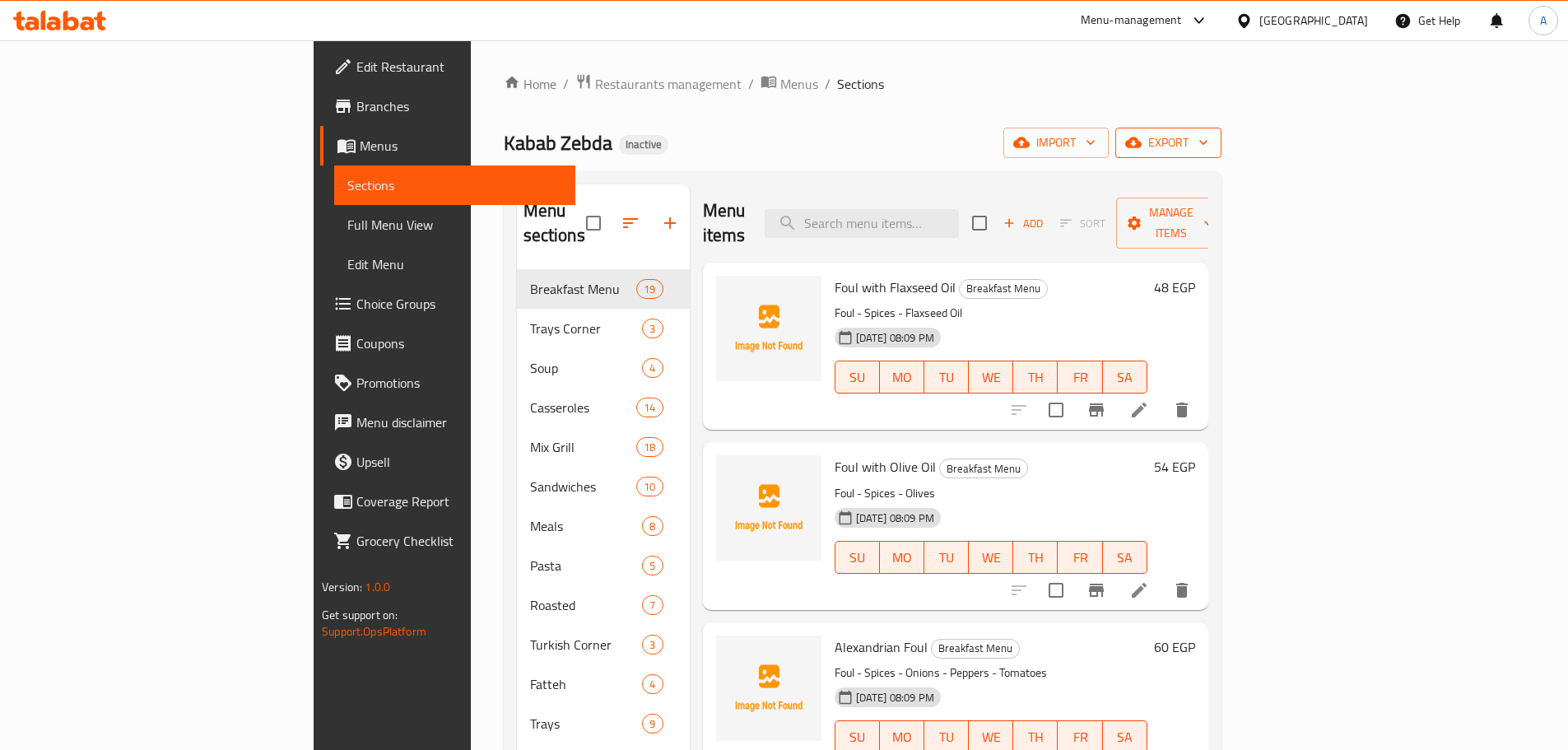
click at [1212, 140] on icon "button" at bounding box center [1203, 142] width 16 height 16
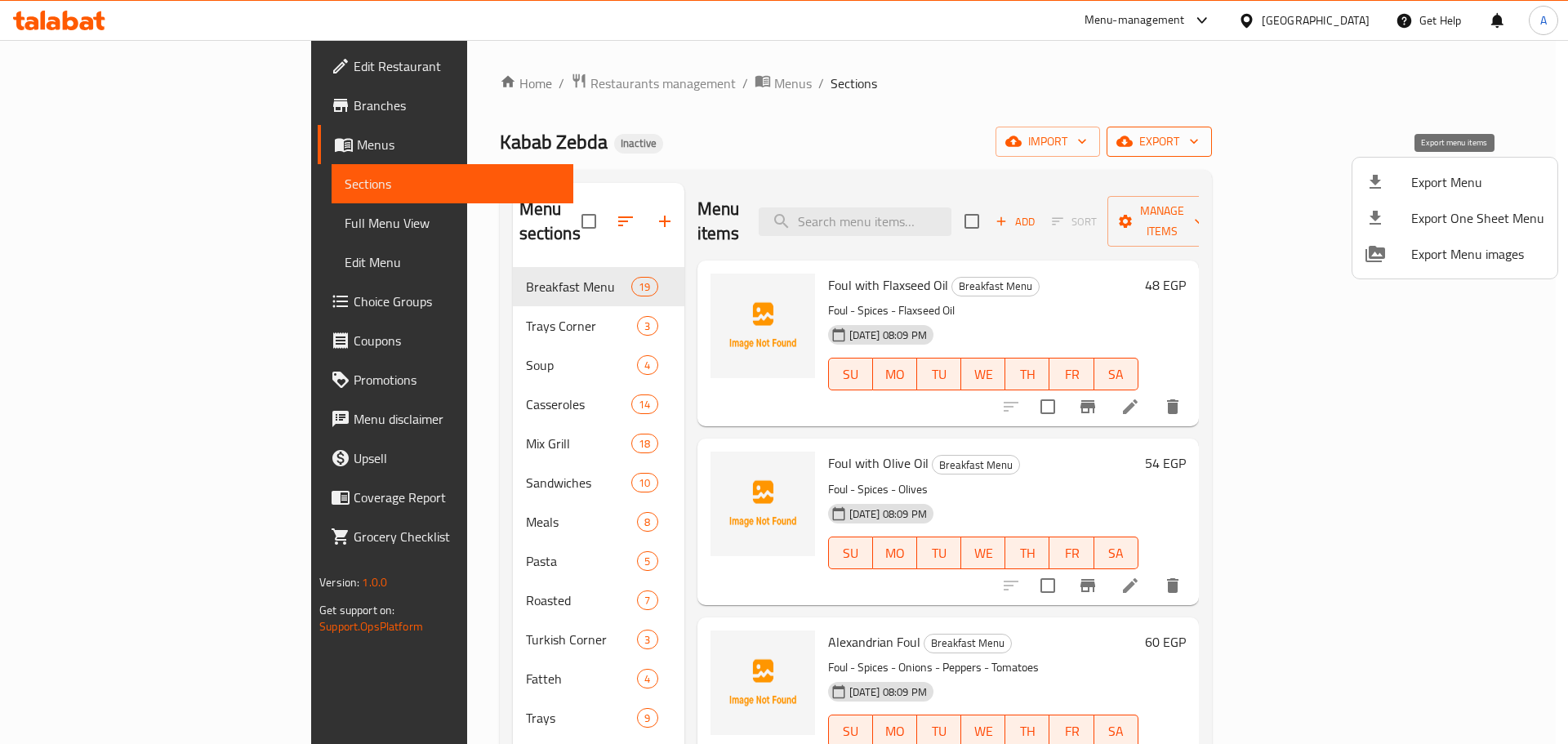
click at [1467, 173] on span "Export Menu" at bounding box center [1478, 182] width 133 height 19
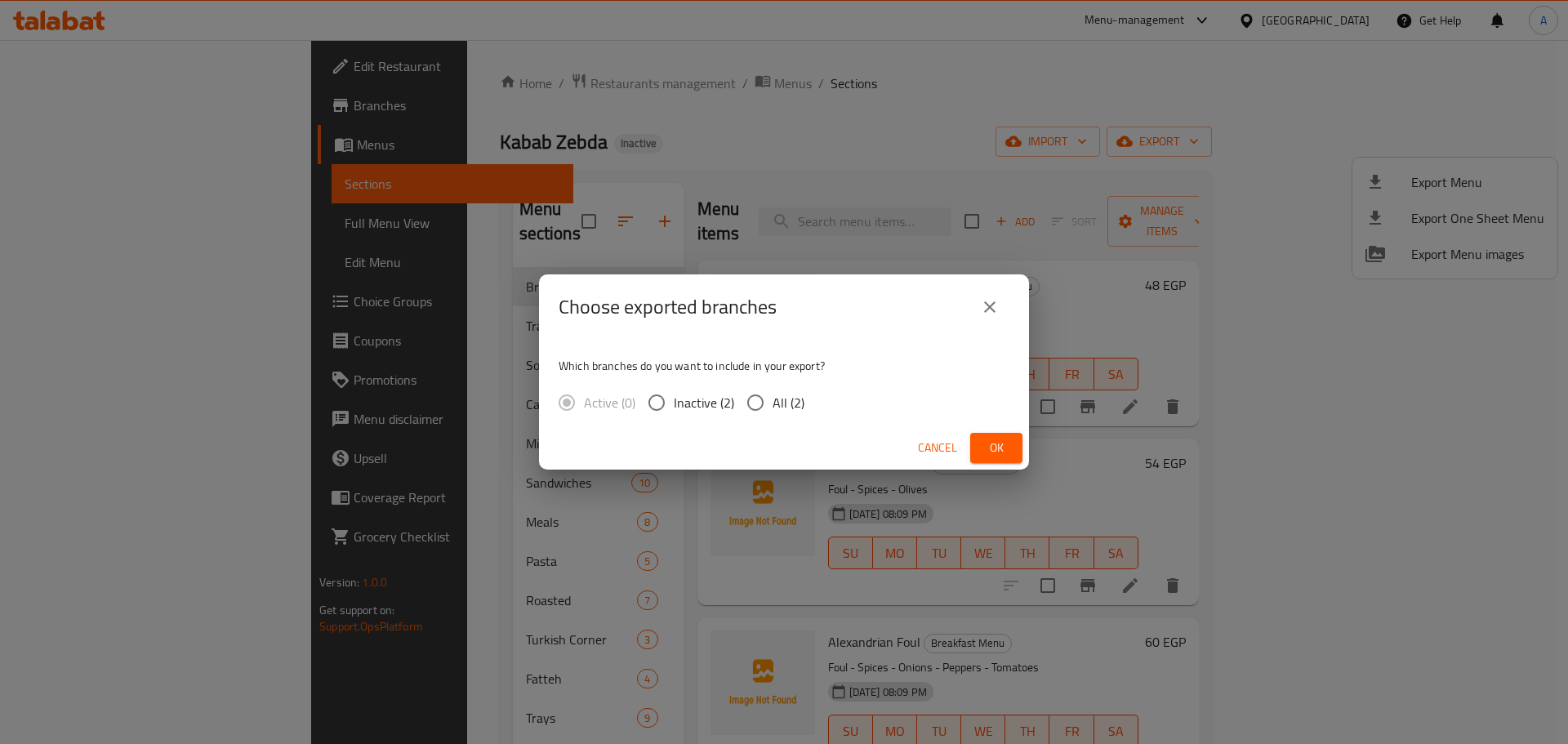
click at [766, 392] on input "All (2)" at bounding box center [755, 402] width 35 height 35
radio input "true"
click at [996, 440] on span "Ok" at bounding box center [996, 447] width 26 height 20
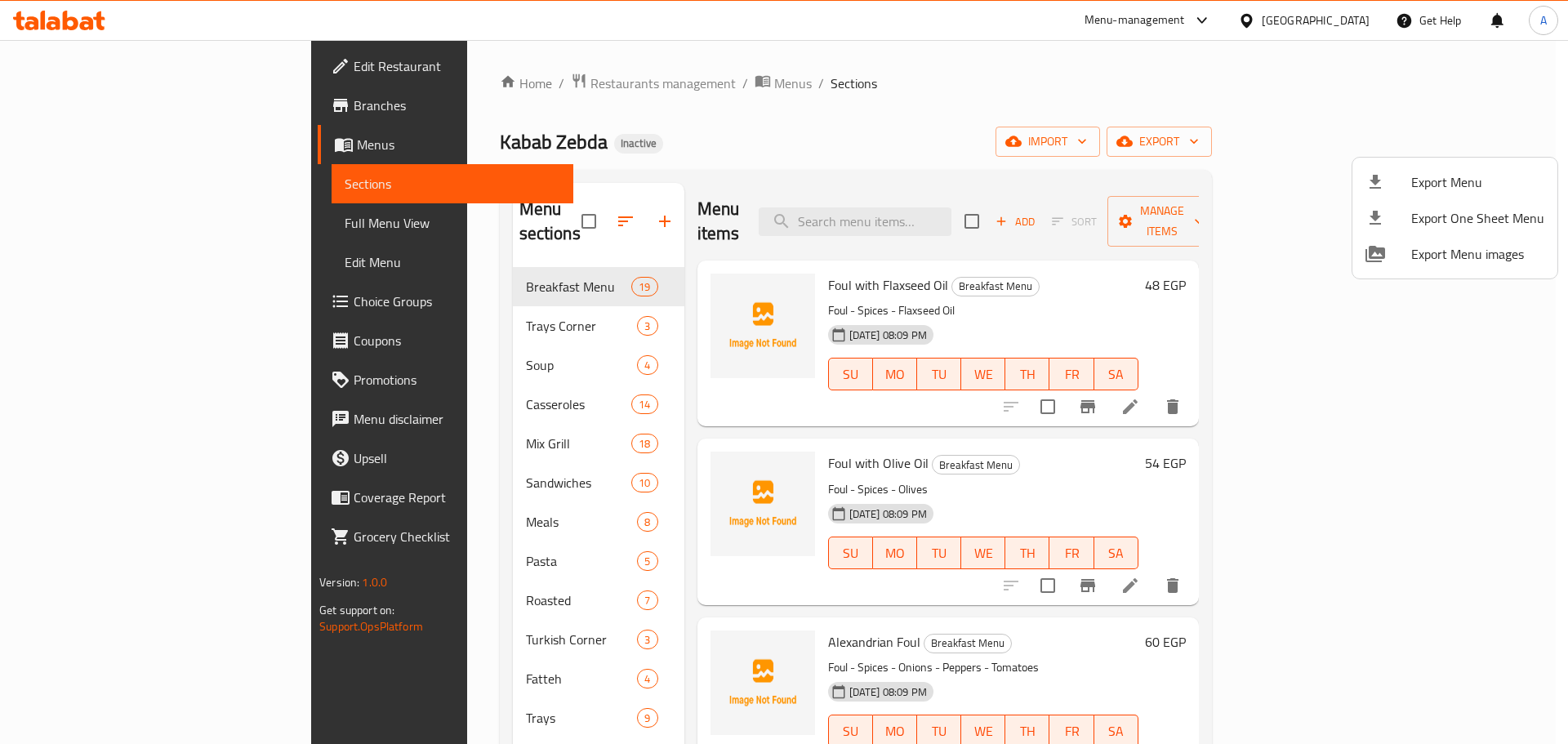
click at [923, 198] on div at bounding box center [784, 372] width 1568 height 744
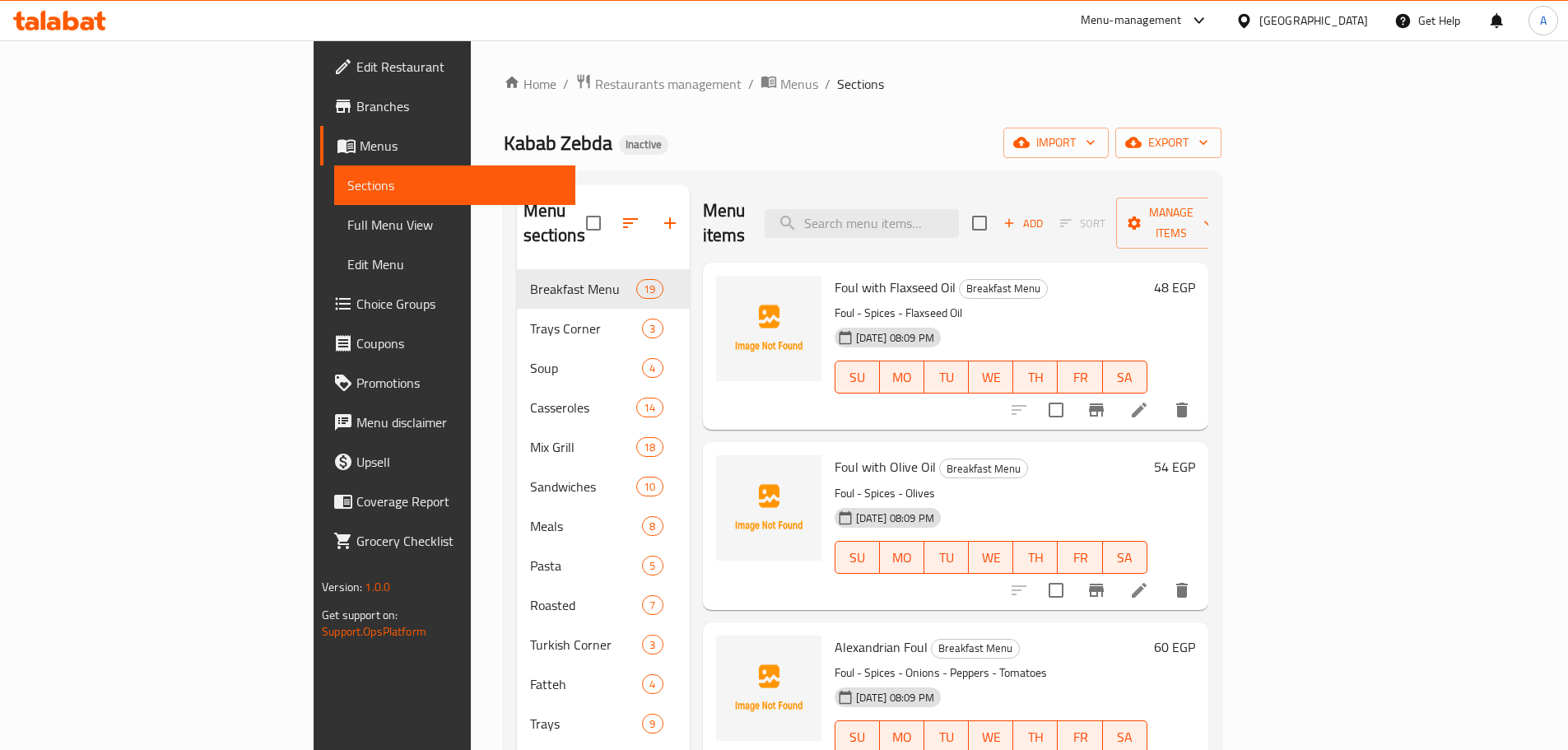
click at [930, 209] on input "search" at bounding box center [862, 223] width 195 height 29
paste input "Fresh Cheese"
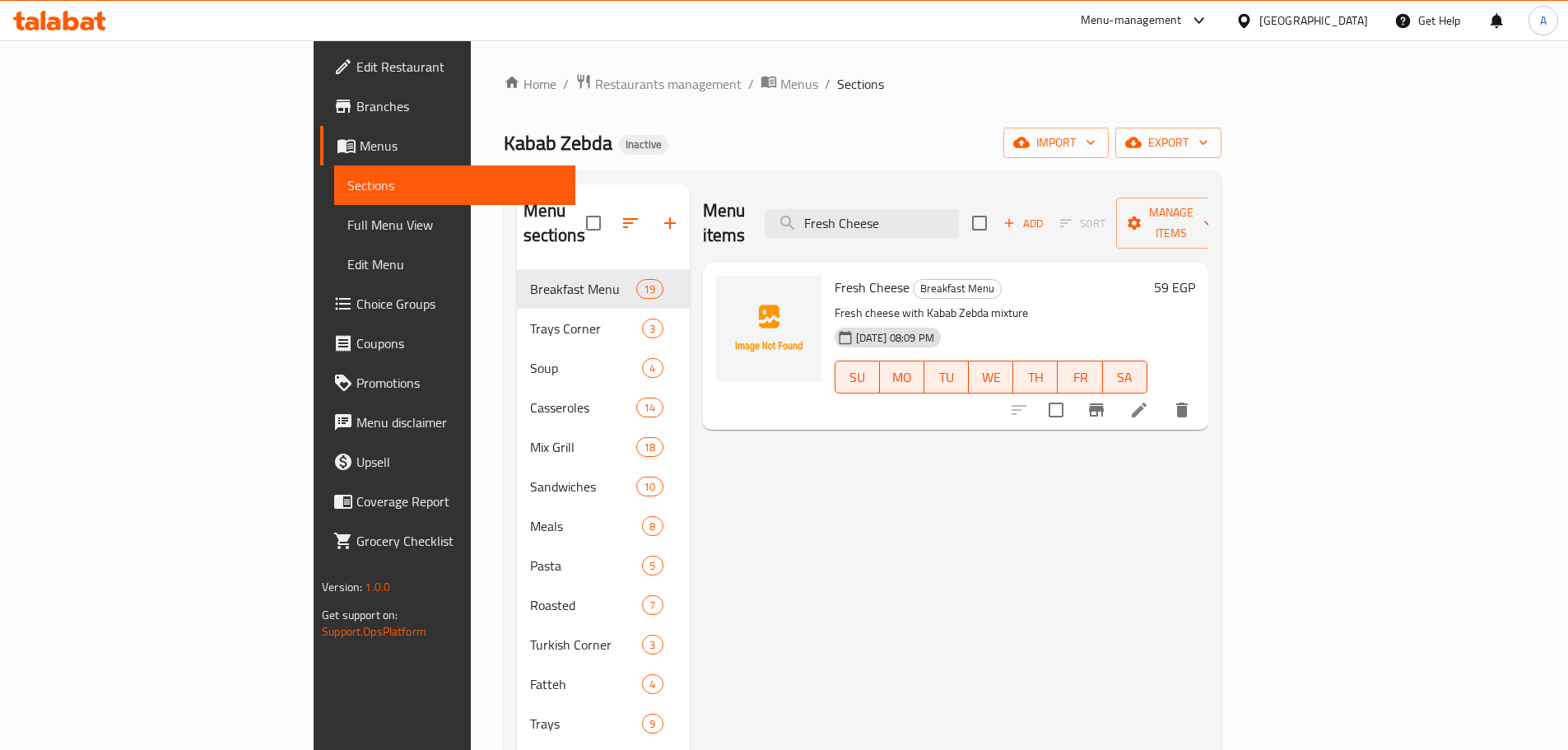
type input "Fresh Cheese"
drag, startPoint x: 493, startPoint y: 205, endPoint x: 520, endPoint y: 207, distance: 27.1
click at [517, 206] on div "Menu sections" at bounding box center [604, 223] width 173 height 79
click at [576, 208] on input "checkbox" at bounding box center [593, 222] width 35 height 35
checkbox input "true"
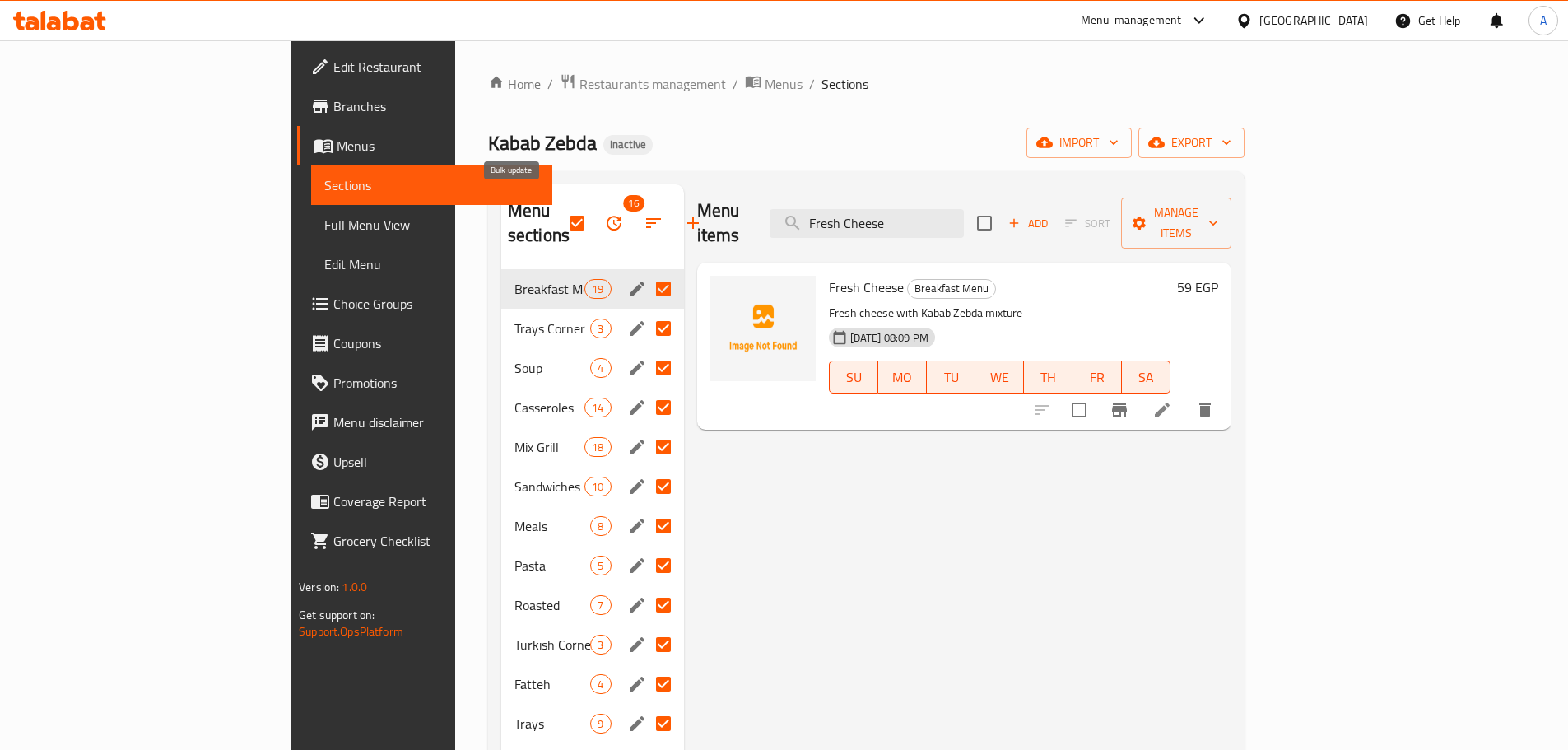
click at [606, 218] on icon "button" at bounding box center [613, 222] width 15 height 15
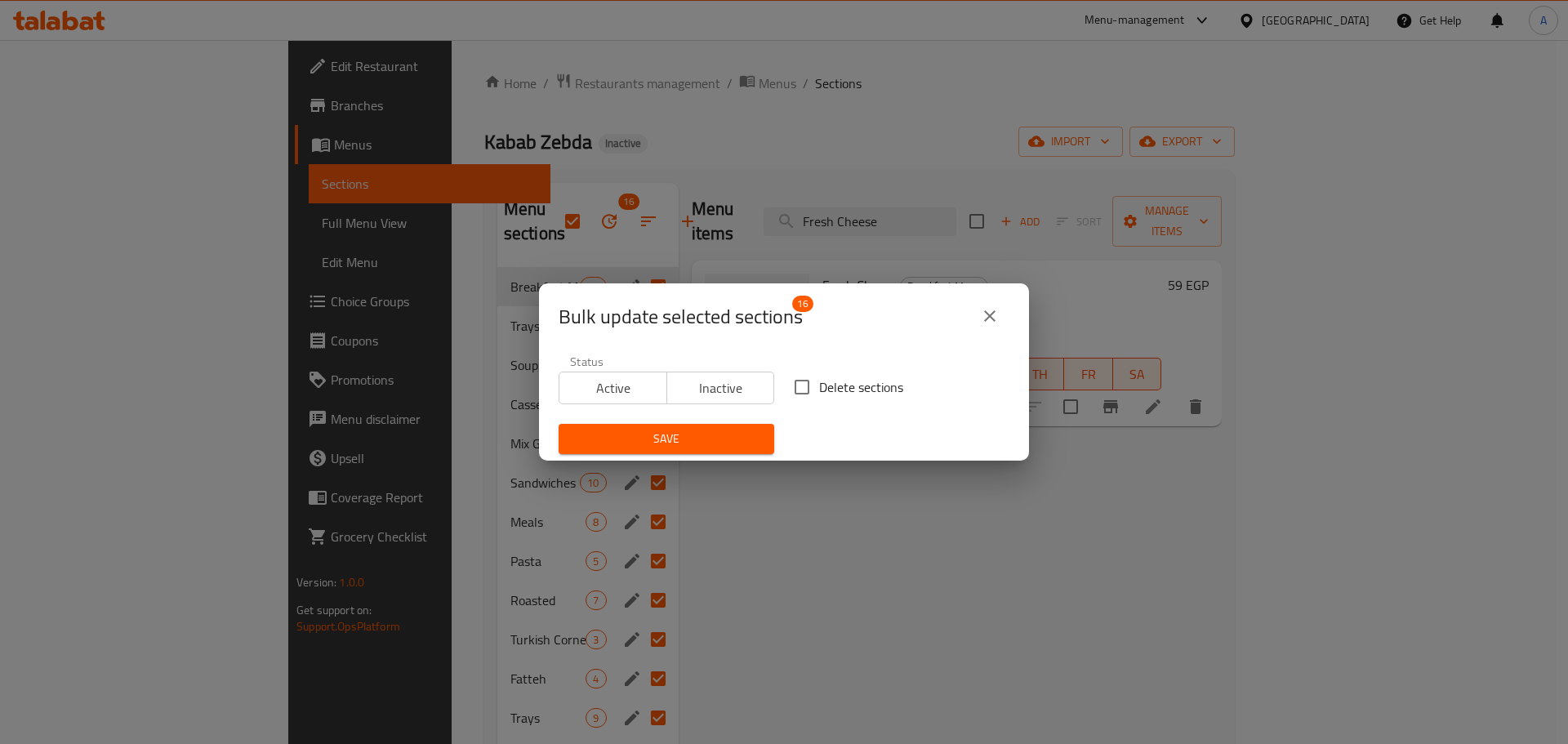
drag, startPoint x: 821, startPoint y: 384, endPoint x: 765, endPoint y: 413, distance: 63.1
click at [821, 384] on span "Delete sections" at bounding box center [860, 387] width 84 height 19
click at [819, 384] on input "Delete sections" at bounding box center [802, 387] width 35 height 35
checkbox input "true"
click at [725, 430] on span "Save" at bounding box center [666, 438] width 190 height 20
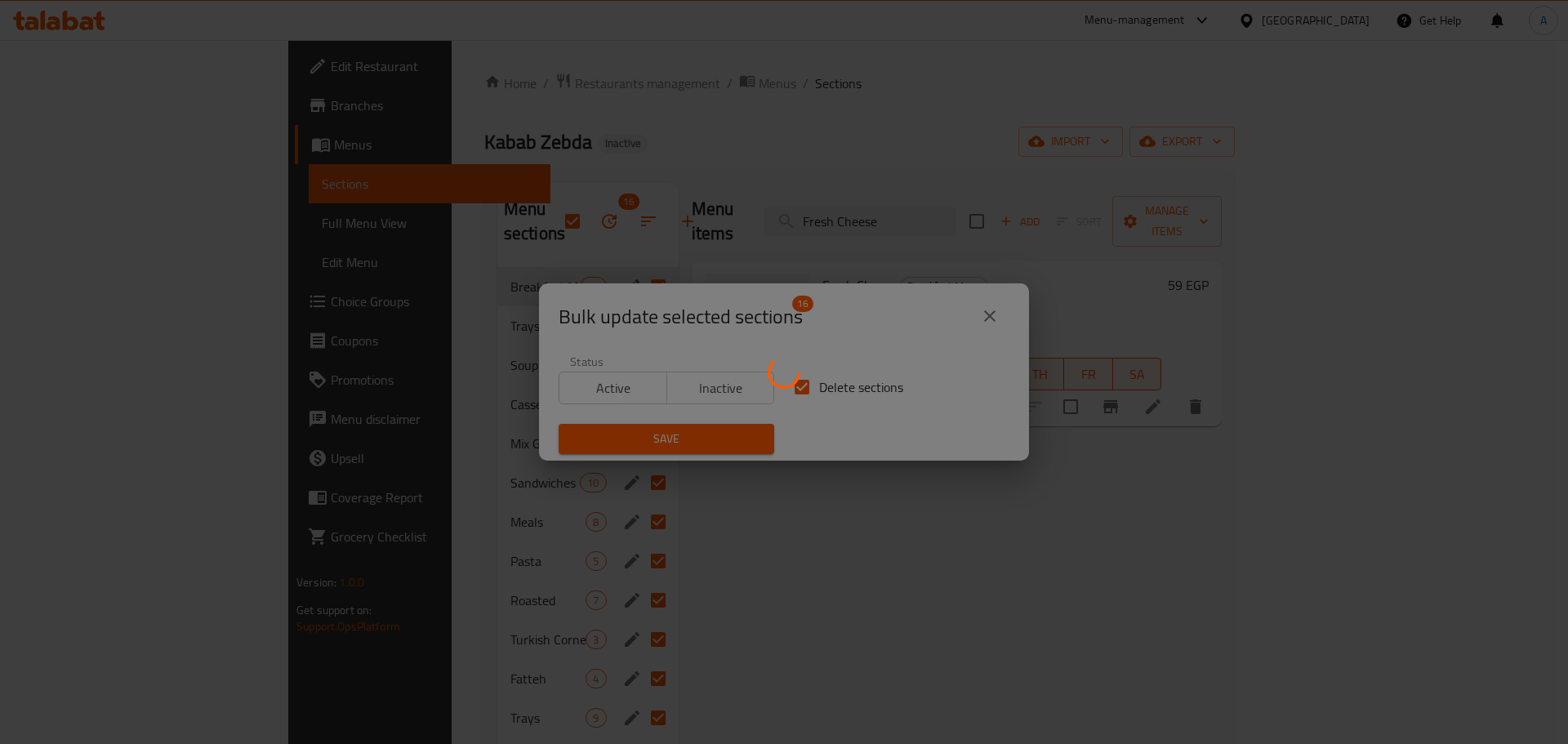
checkbox input "false"
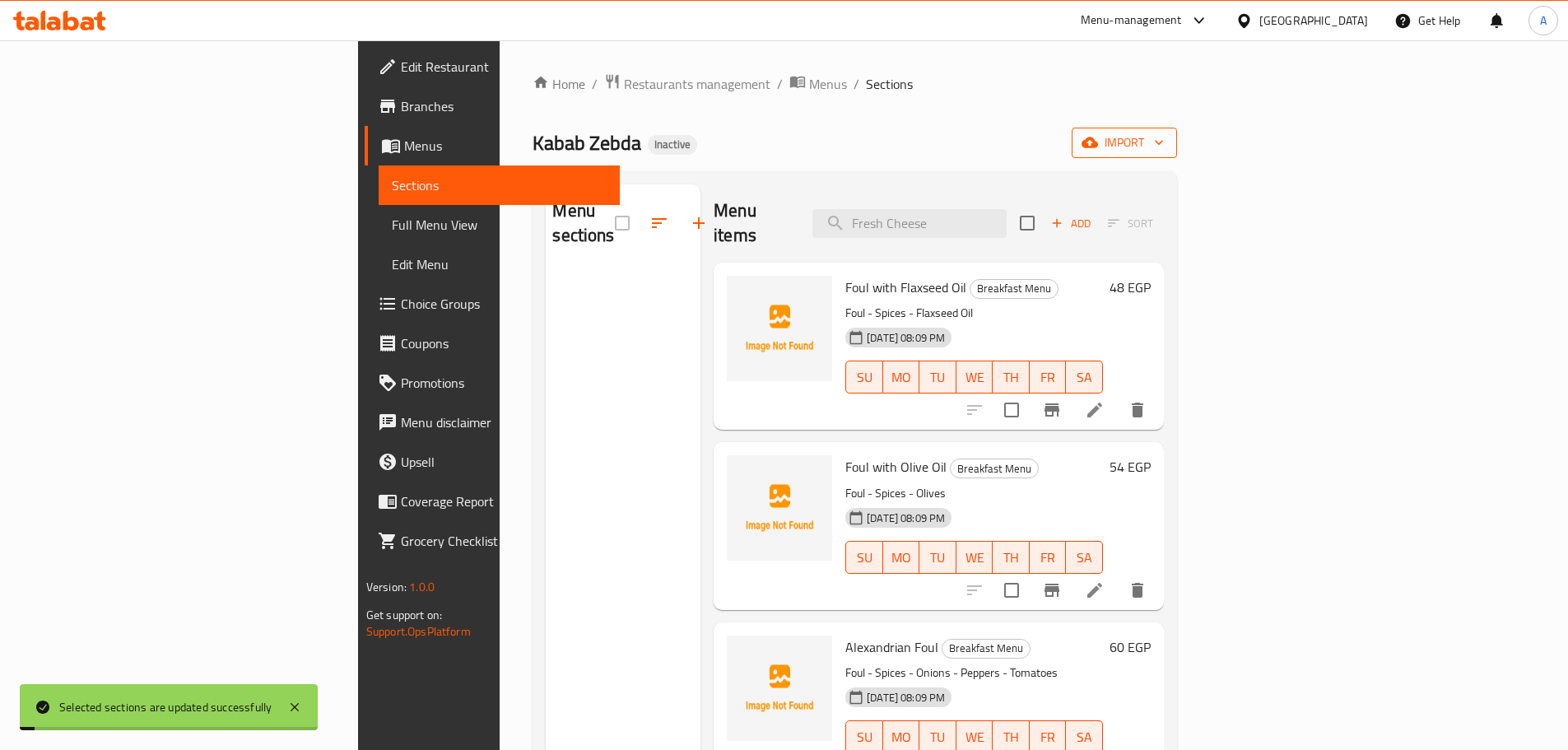
click at [1163, 142] on span "import" at bounding box center [1124, 142] width 79 height 21
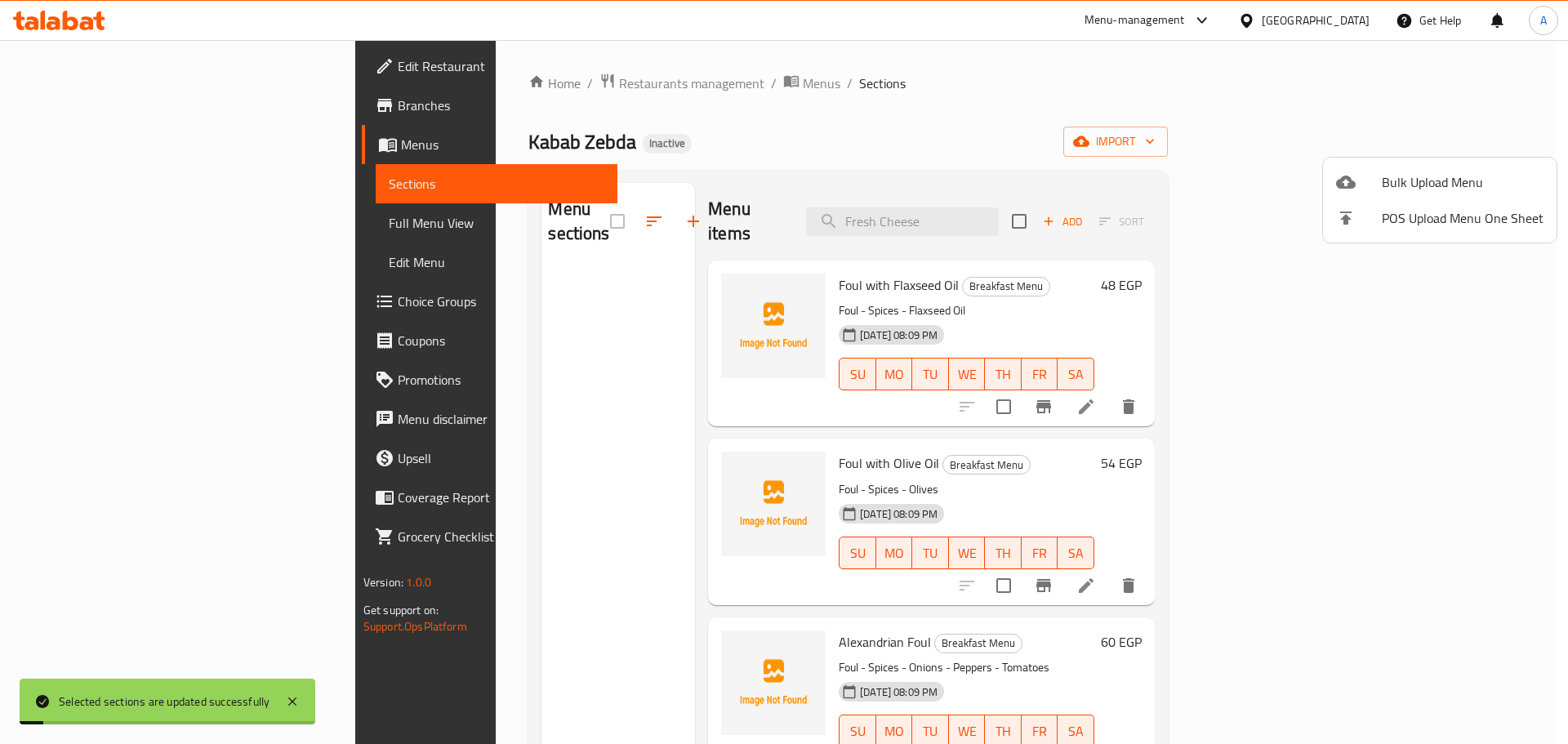
click at [1411, 172] on span "Bulk Upload Menu" at bounding box center [1462, 182] width 161 height 19
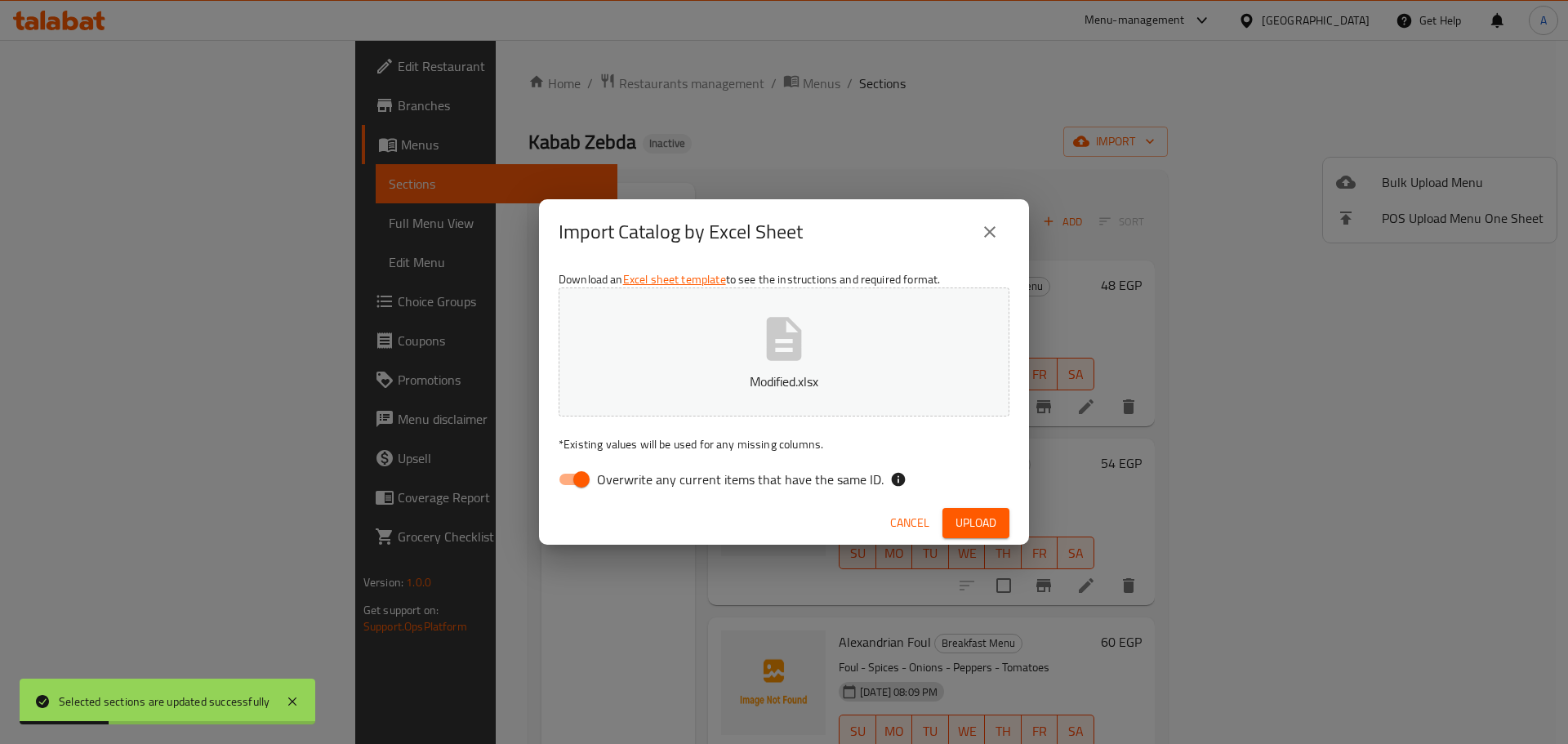
drag, startPoint x: 820, startPoint y: 500, endPoint x: 820, endPoint y: 482, distance: 18.0
click at [821, 497] on div "Download an Excel sheet template to see the instructions and required format. M…" at bounding box center [783, 383] width 490 height 236
click at [820, 481] on span "Overwrite any current items that have the same ID." at bounding box center [741, 479] width 287 height 19
click at [628, 481] on input "Overwrite any current items that have the same ID." at bounding box center [581, 479] width 93 height 31
checkbox input "false"
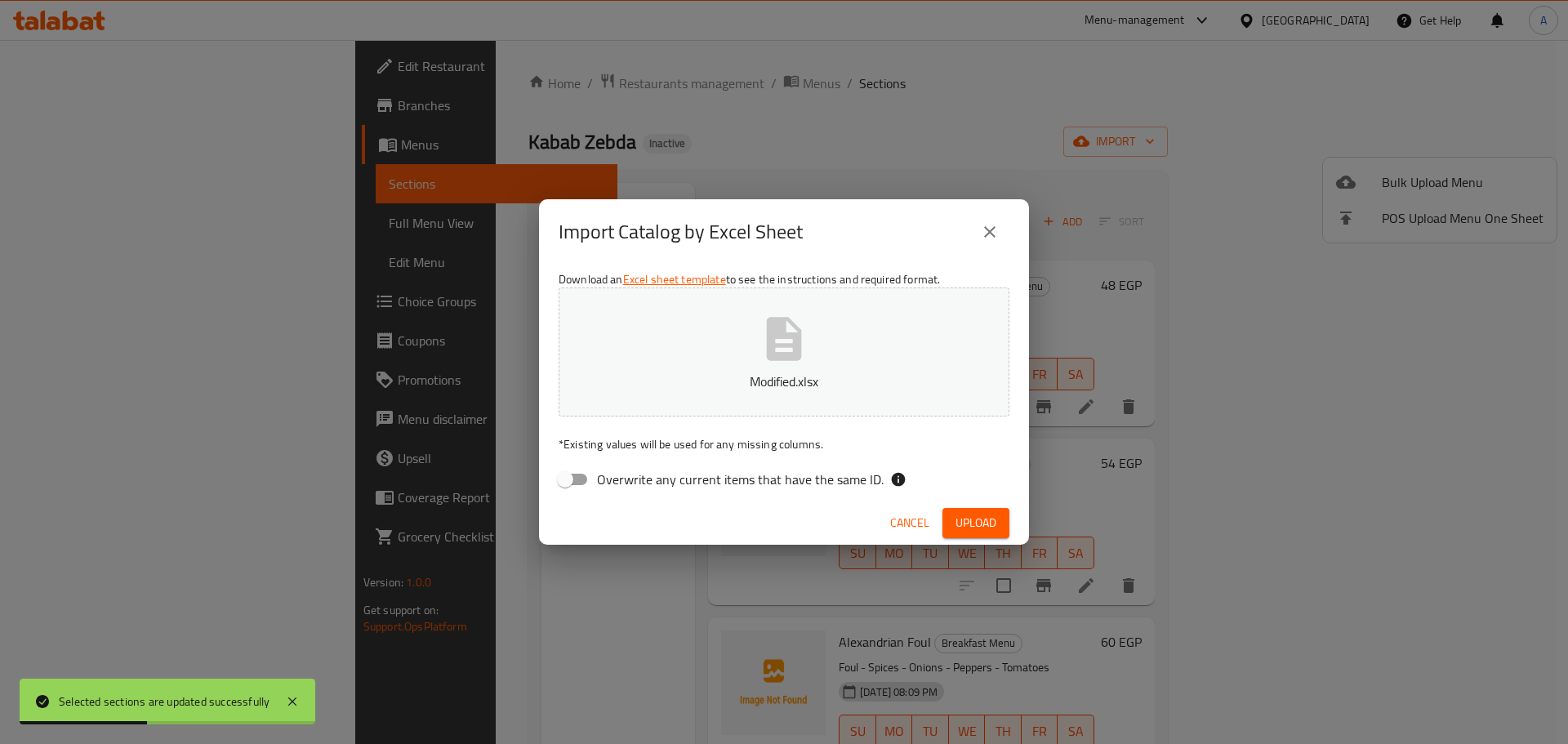
click at [993, 516] on span "Upload" at bounding box center [975, 523] width 41 height 20
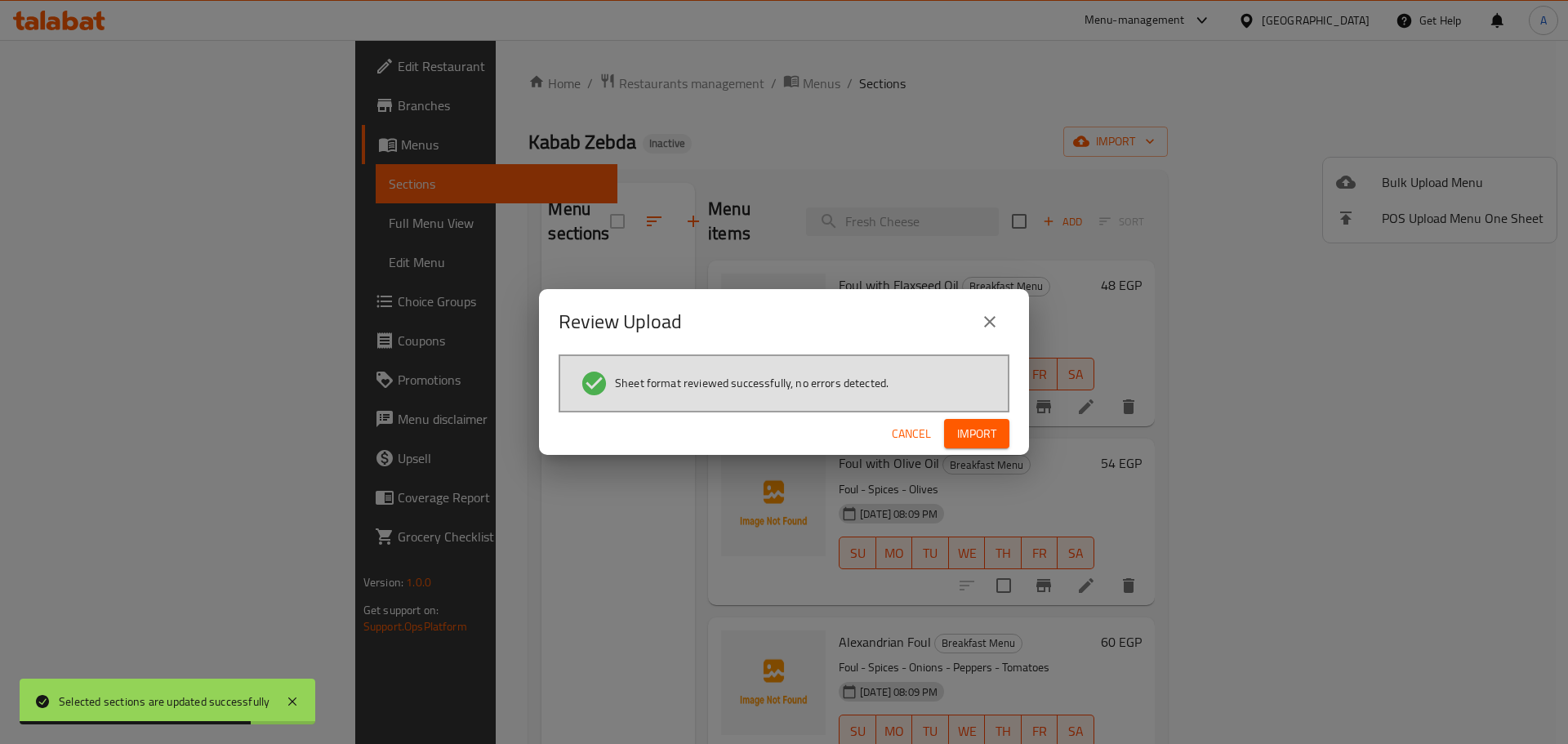
click at [988, 429] on span "Import" at bounding box center [976, 433] width 39 height 20
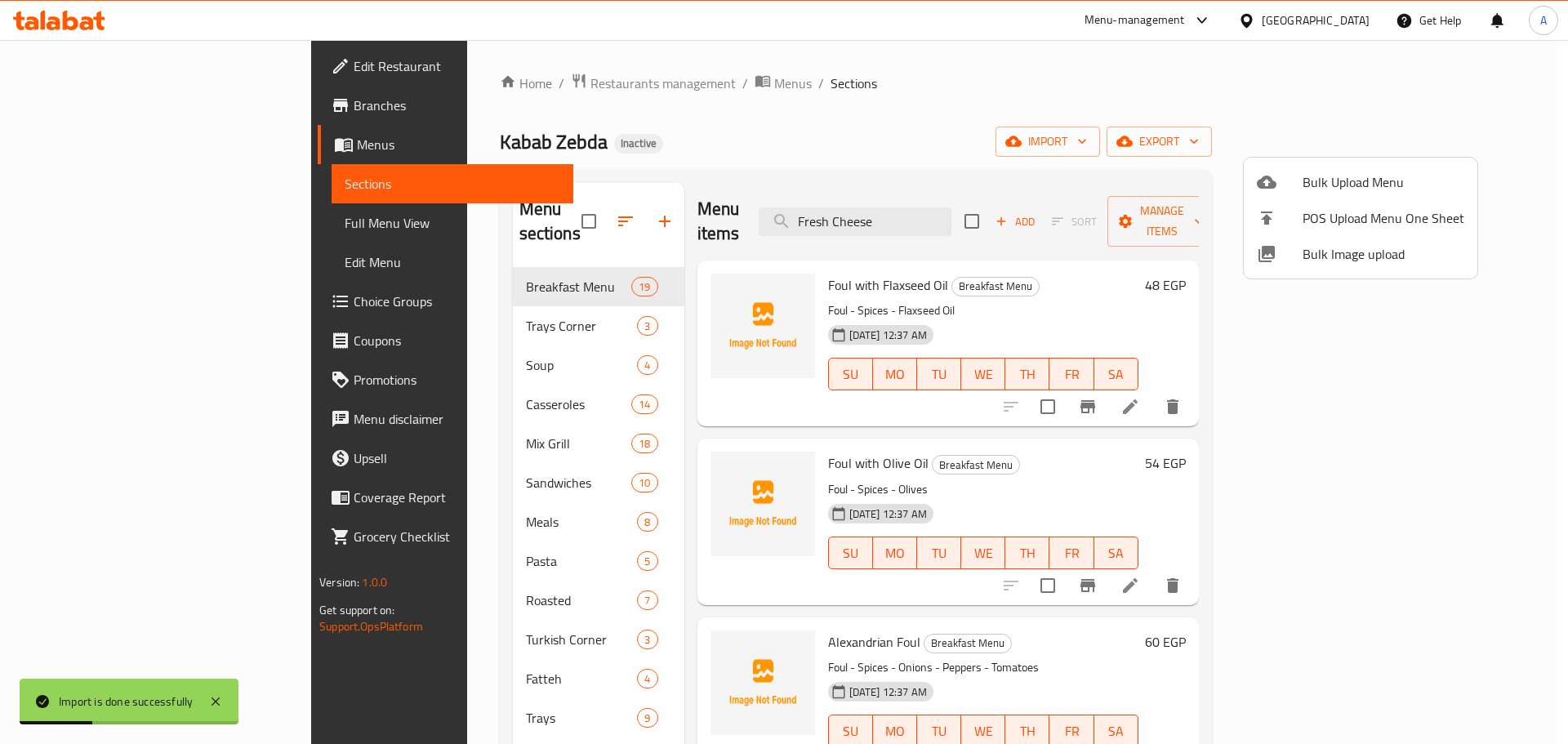
click at [136, 222] on div at bounding box center [784, 372] width 1568 height 744
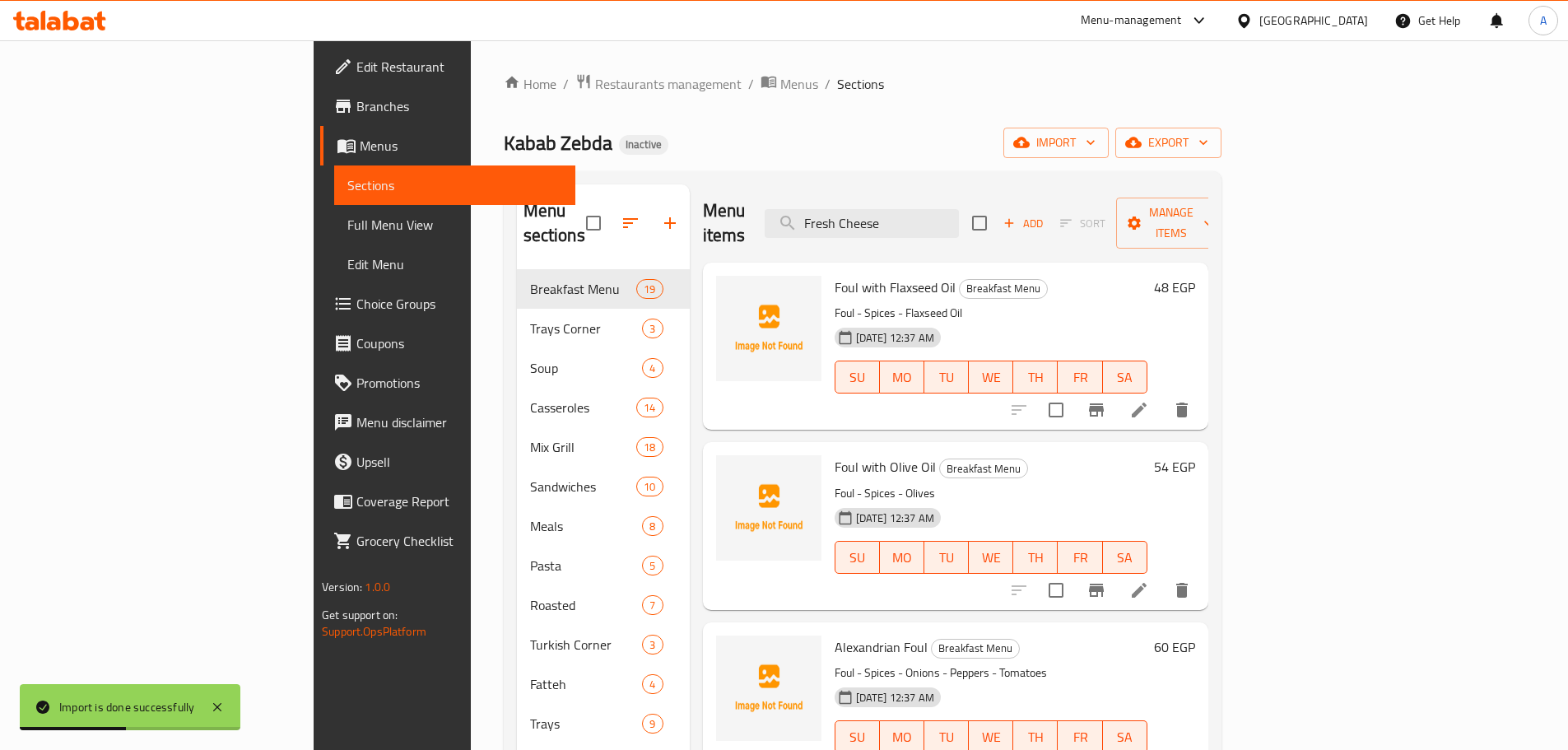
click at [360, 148] on span "Menus" at bounding box center [461, 146] width 203 height 20
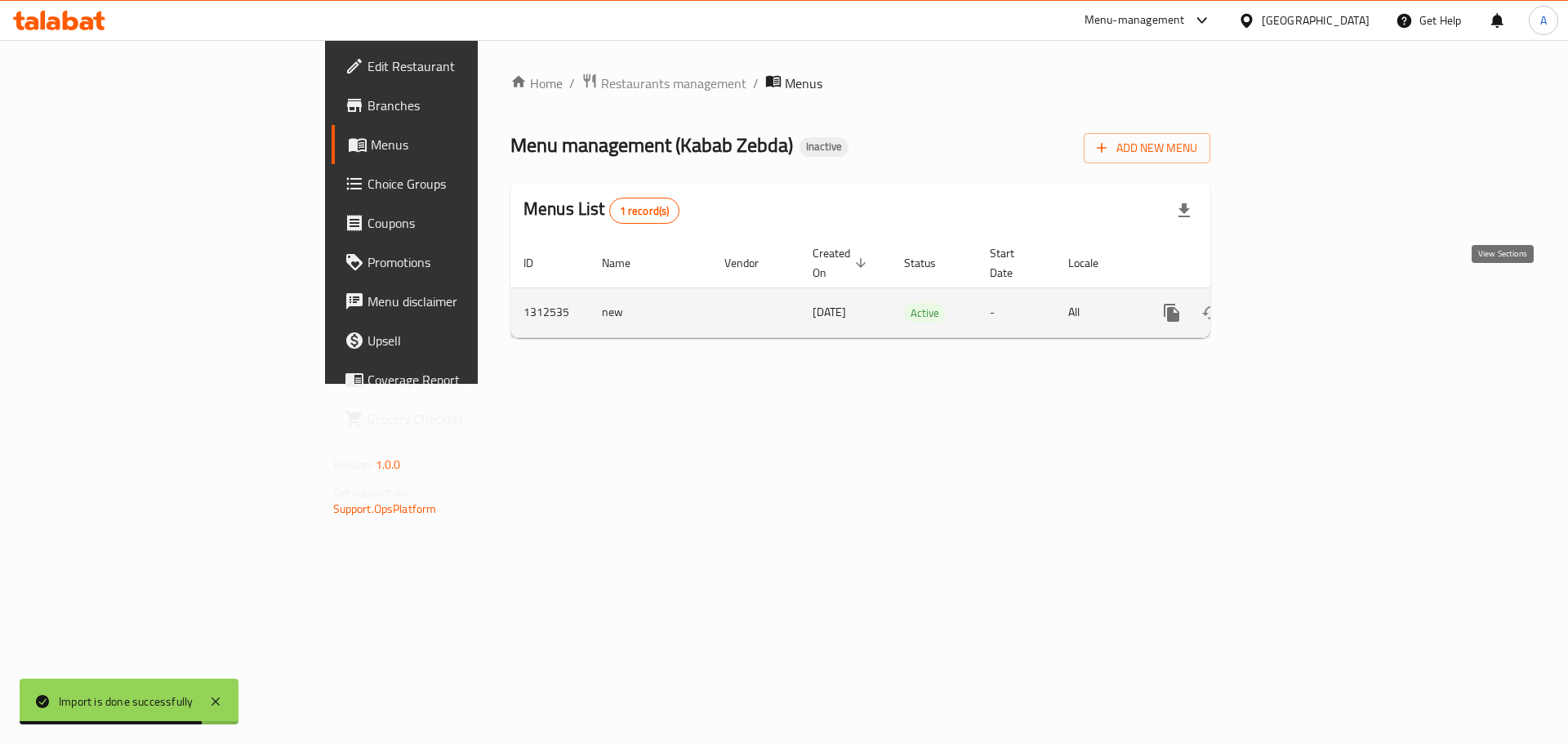
click at [1299, 303] on icon "enhanced table" at bounding box center [1289, 313] width 19 height 19
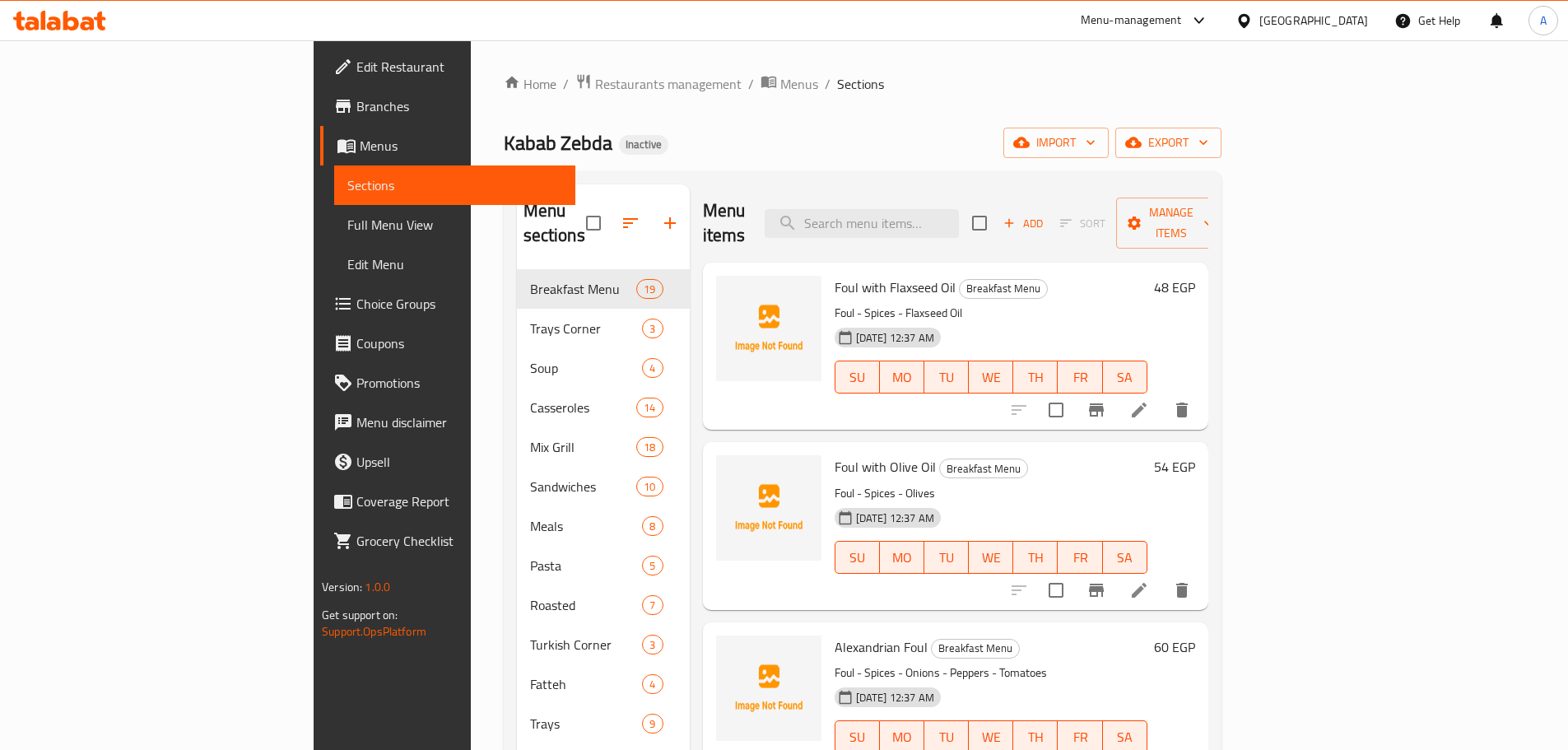
drag, startPoint x: 1197, startPoint y: 100, endPoint x: 1279, endPoint y: 112, distance: 82.9
click at [1197, 100] on div "Home / Restaurants management / Menus / Sections Kabab Zebda Inactive import ex…" at bounding box center [863, 510] width 718 height 874
click at [1212, 146] on icon "button" at bounding box center [1203, 142] width 16 height 16
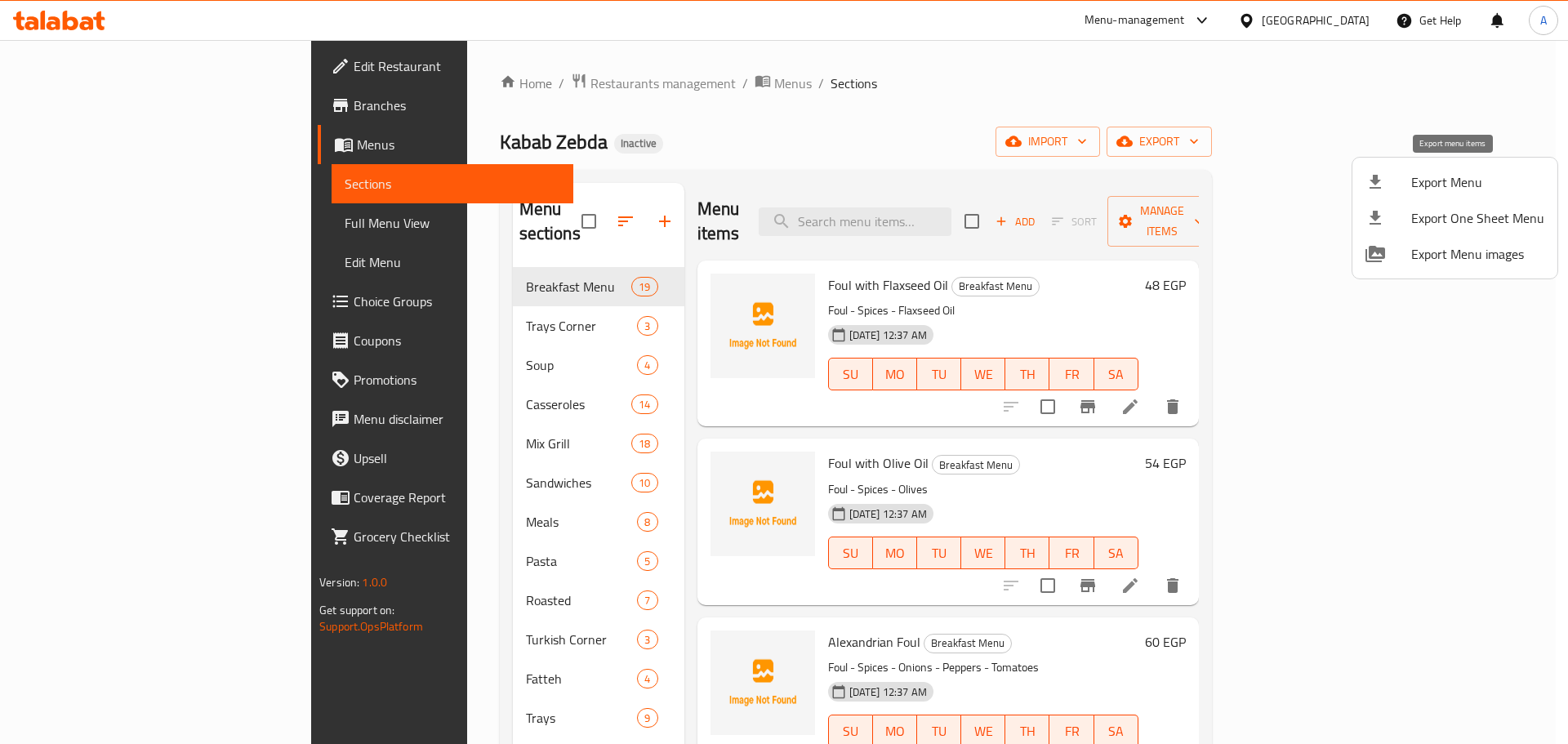
click at [1448, 174] on span "Export Menu" at bounding box center [1478, 182] width 133 height 19
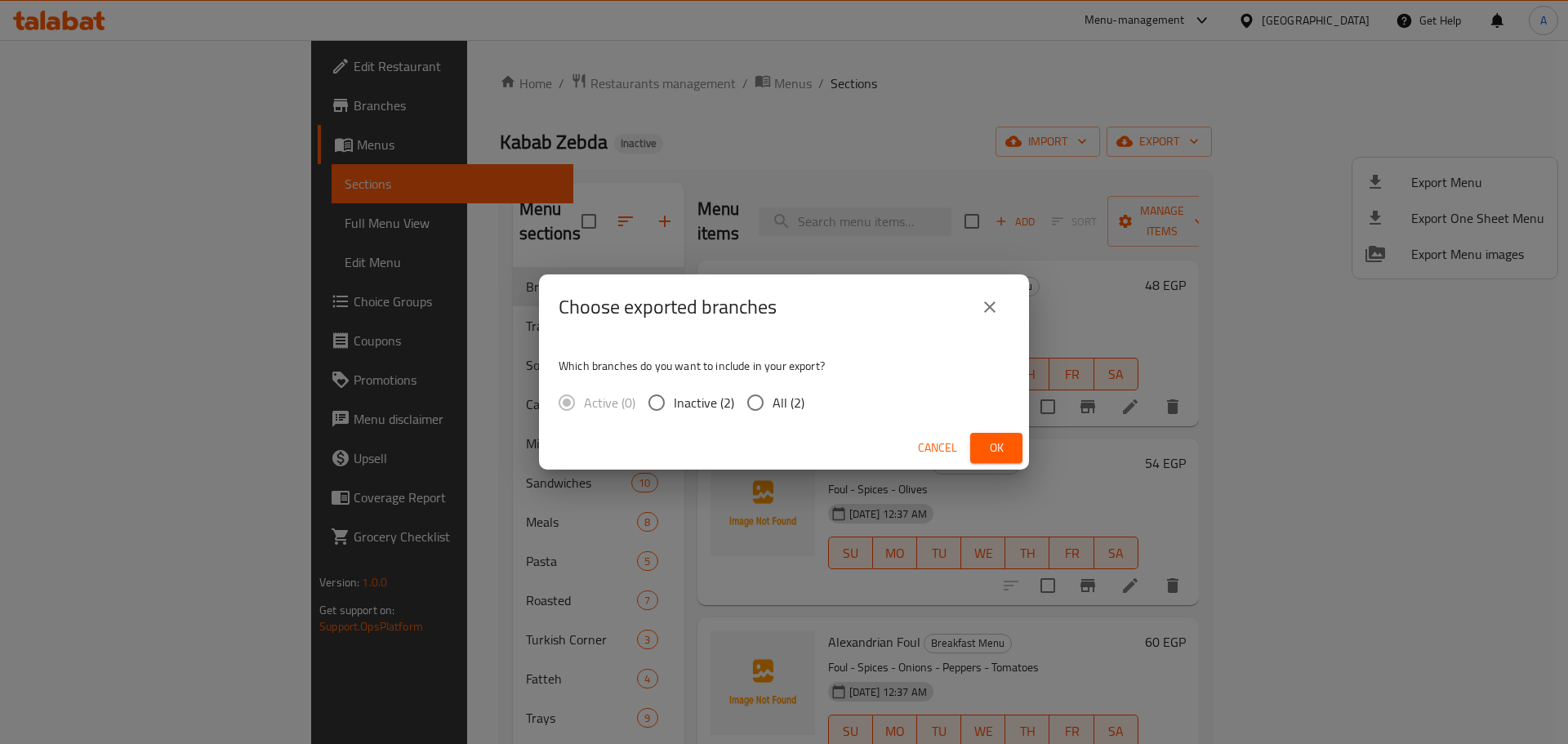
click at [794, 399] on span "All (2)" at bounding box center [788, 402] width 32 height 19
click at [772, 399] on input "All (2)" at bounding box center [755, 402] width 35 height 35
radio input "true"
click at [982, 438] on button "Ok" at bounding box center [996, 447] width 52 height 30
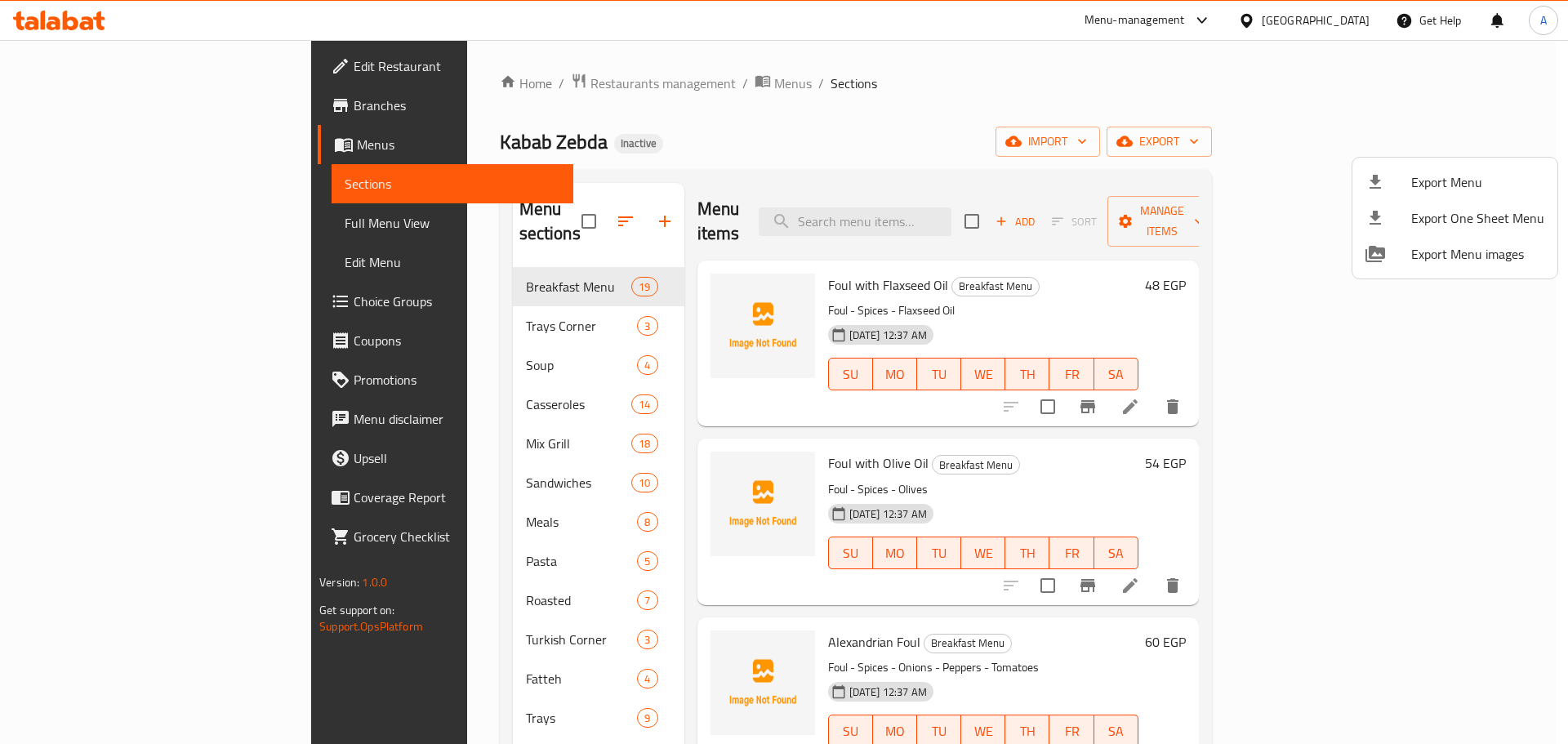
click at [72, 209] on div at bounding box center [784, 372] width 1568 height 744
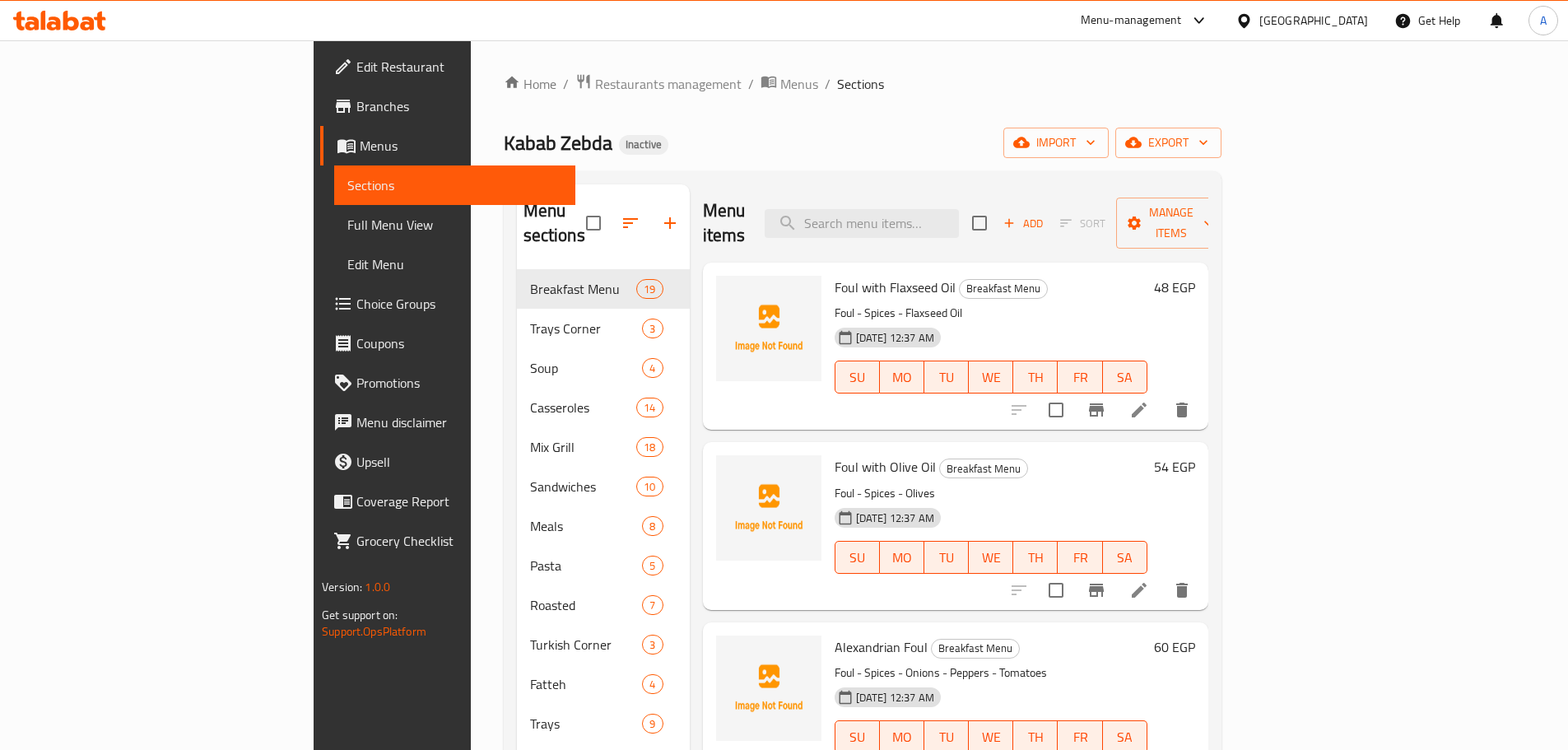
click at [347, 224] on span "Full Menu View" at bounding box center [455, 225] width 215 height 20
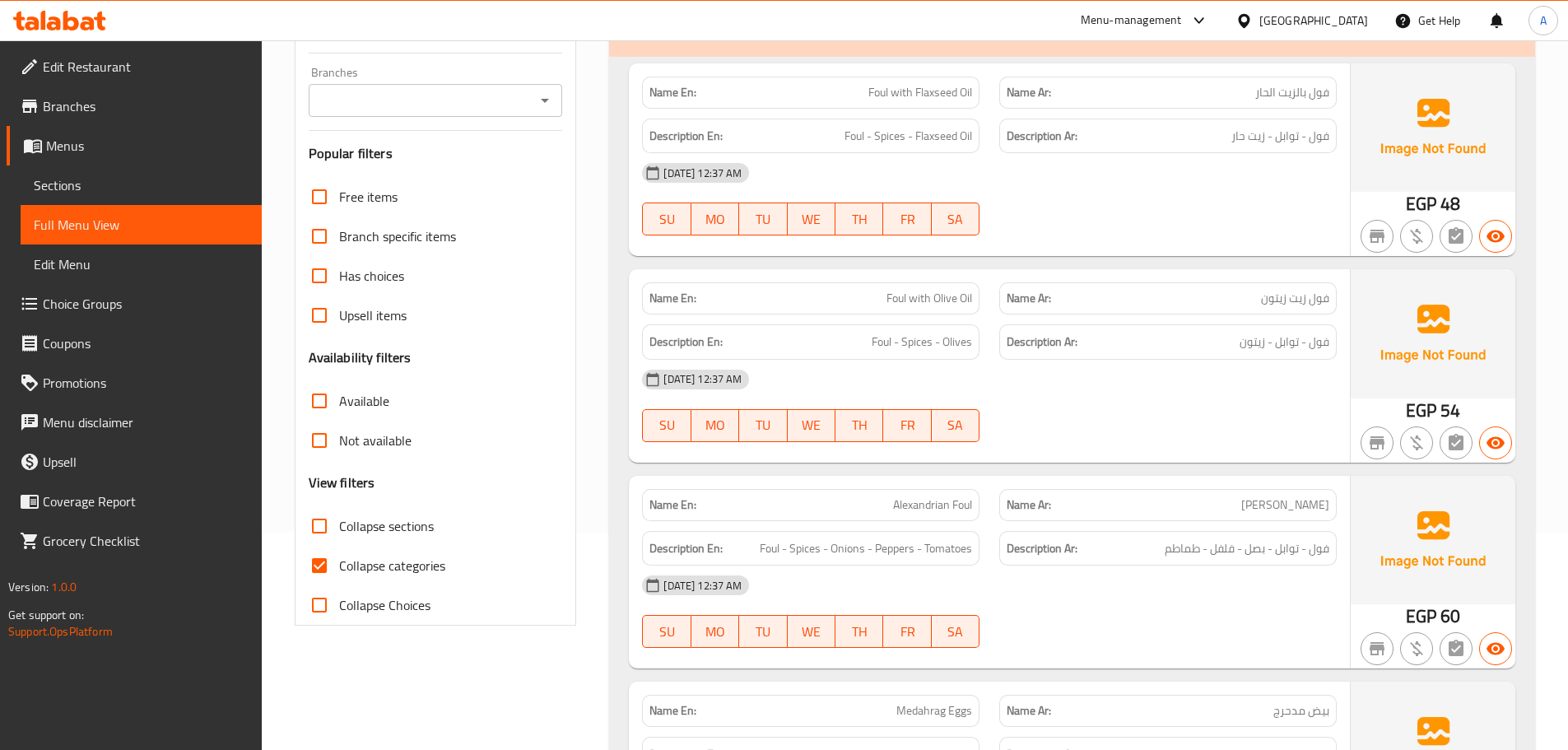
scroll to position [247, 0]
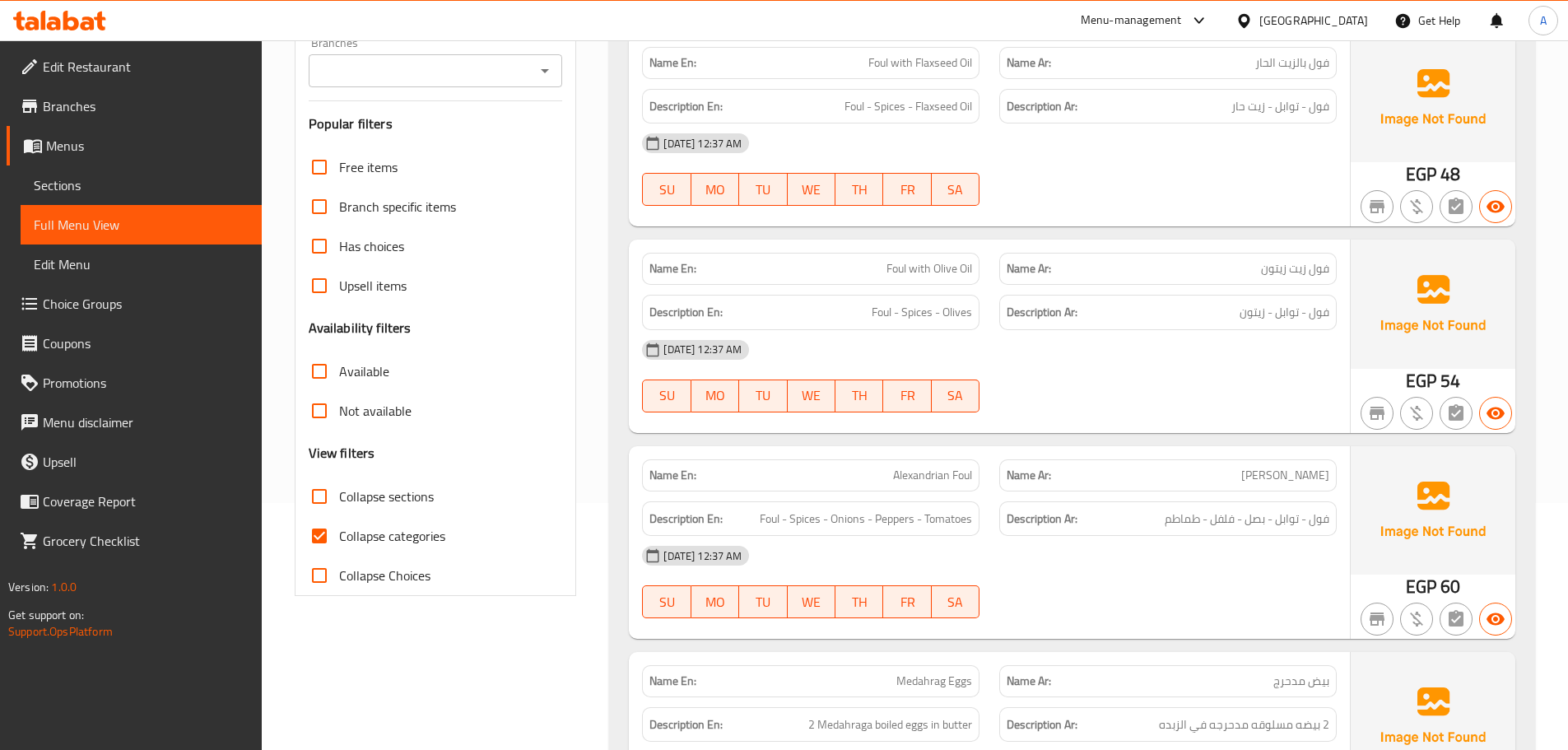
click at [342, 493] on span "Collapse sections" at bounding box center [387, 496] width 95 height 20
click at [339, 493] on input "Collapse sections" at bounding box center [319, 496] width 39 height 39
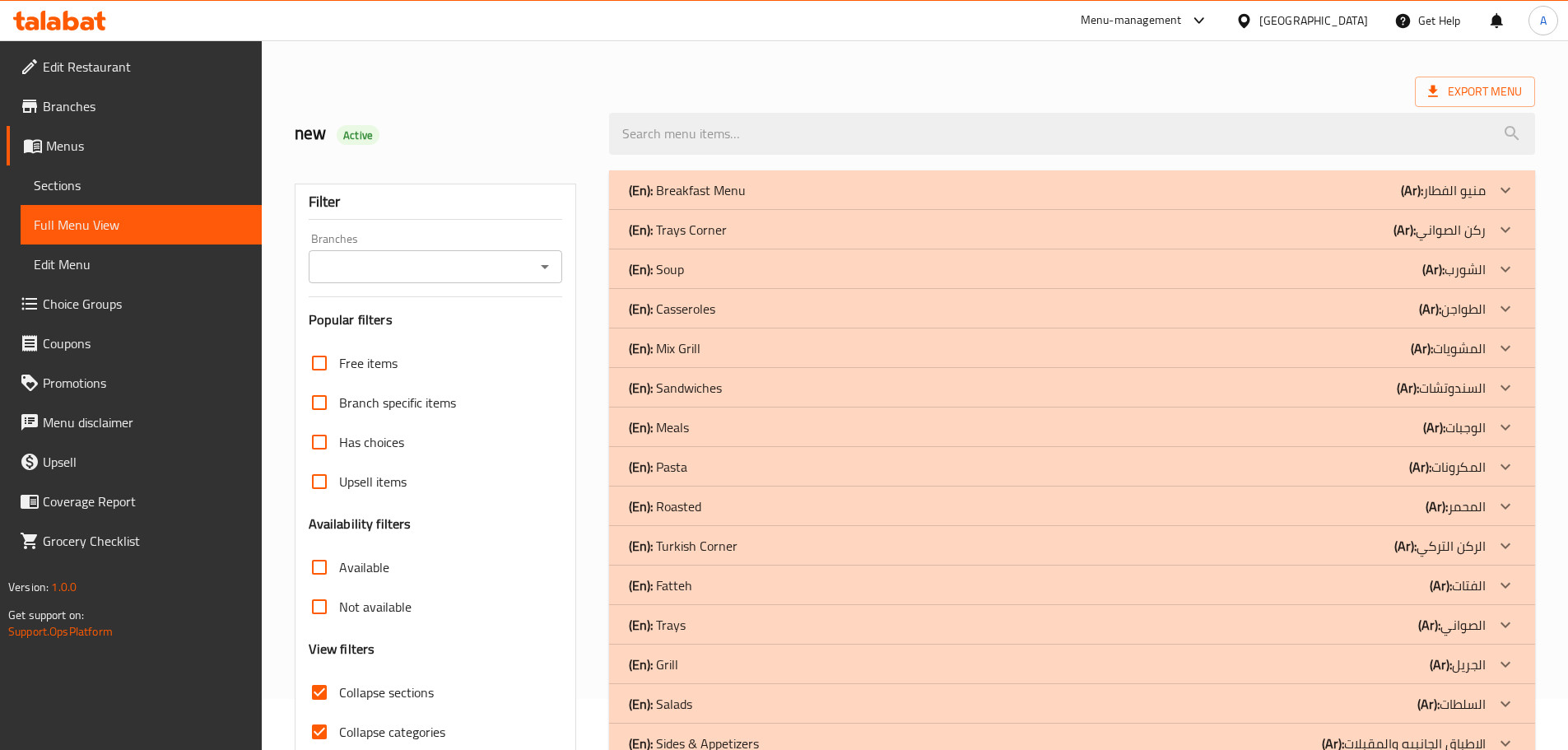
scroll to position [137, 0]
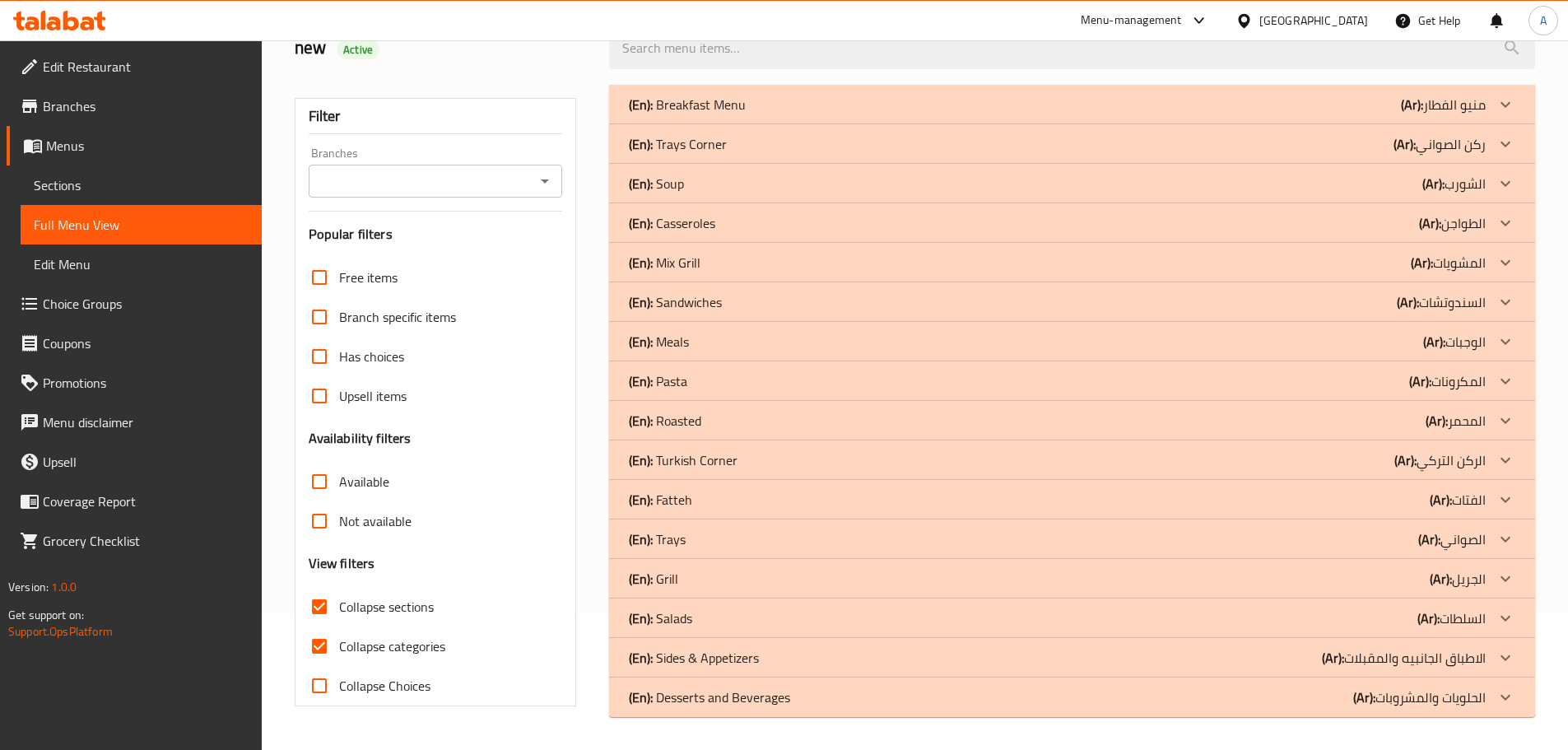
click at [320, 613] on input "Collapse sections" at bounding box center [319, 606] width 39 height 39
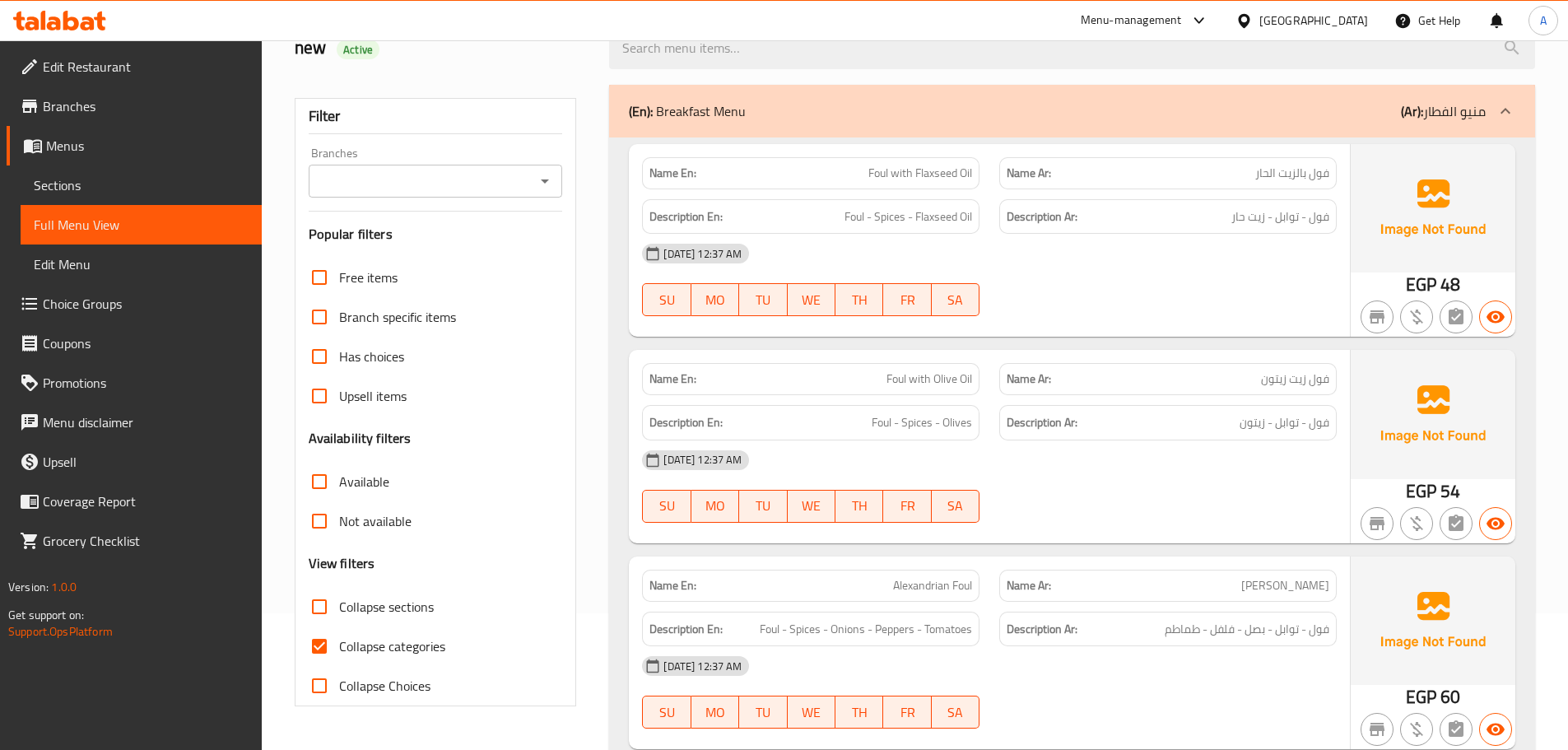
click at [311, 600] on input "Collapse sections" at bounding box center [319, 606] width 39 height 39
checkbox input "true"
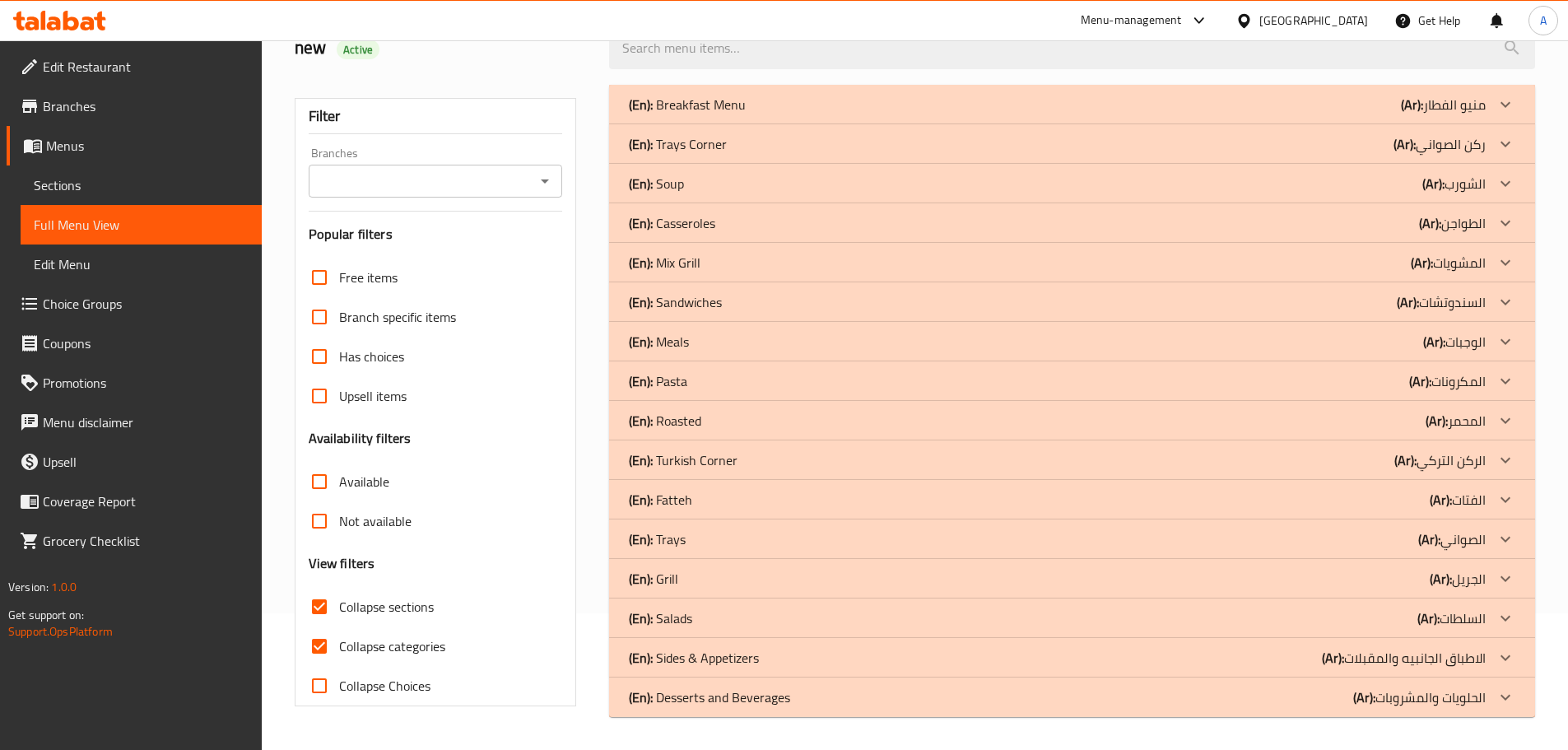
click at [654, 114] on p "(En): Breakfast Menu" at bounding box center [687, 104] width 117 height 20
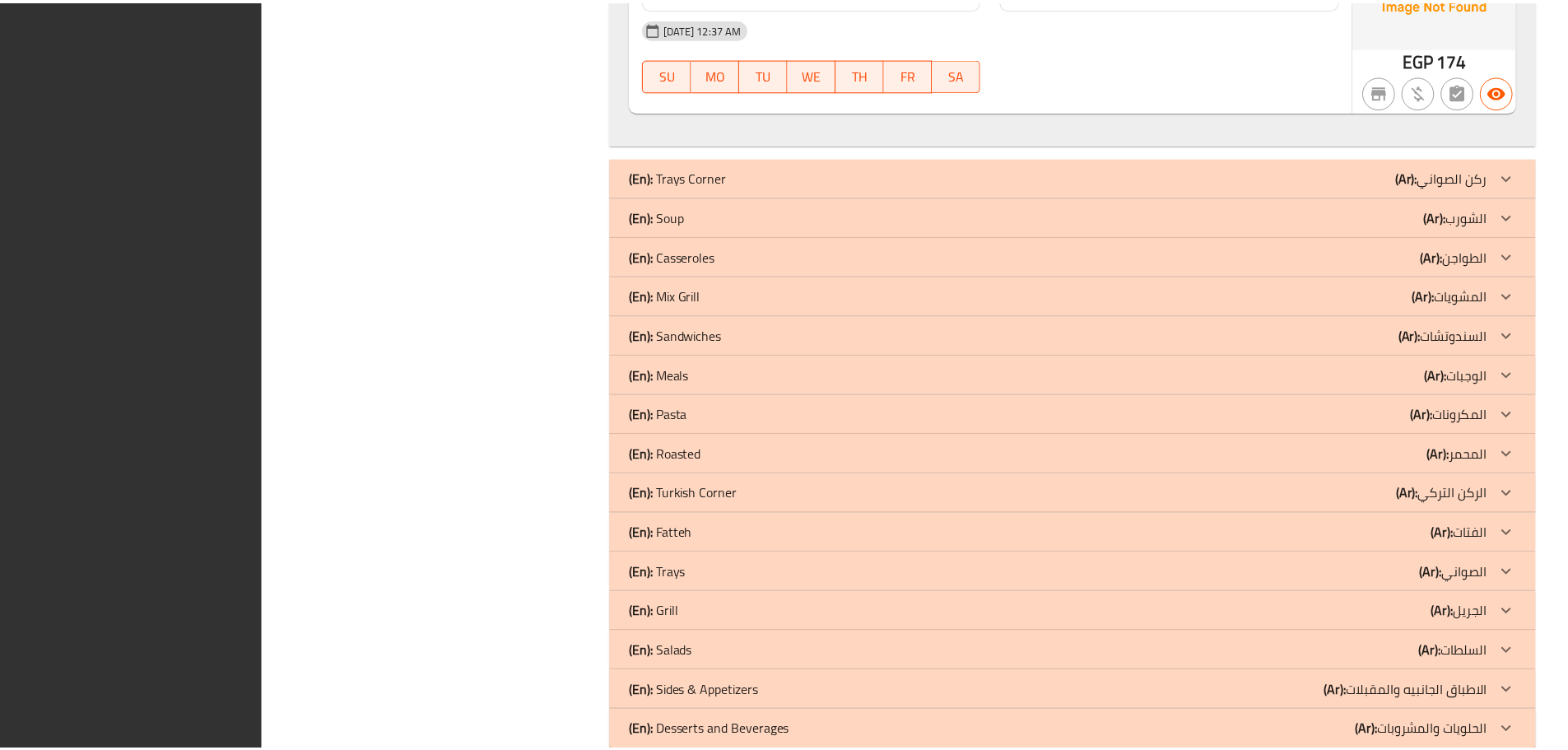
scroll to position [4123, 0]
